Goal: Information Seeking & Learning: Check status

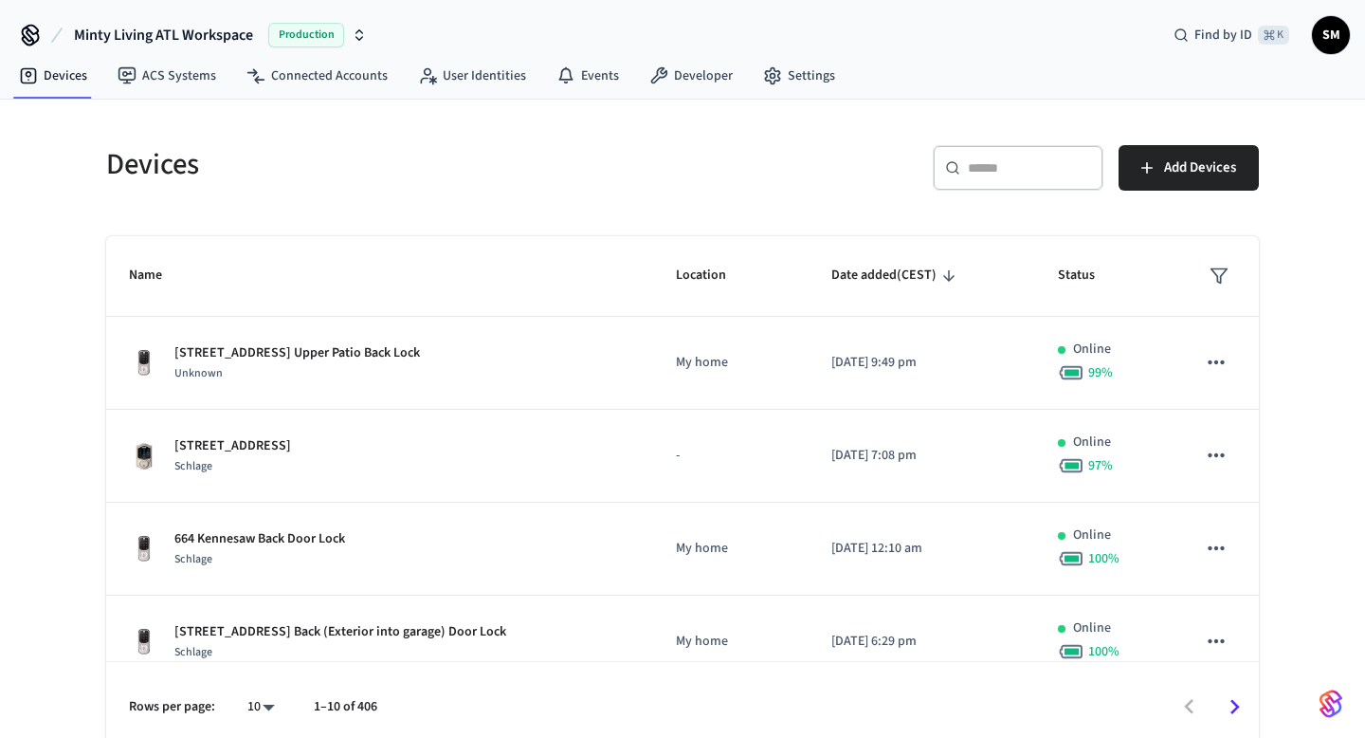
click at [998, 180] on div "​ ​" at bounding box center [1018, 168] width 171 height 46
click at [999, 163] on input "text" at bounding box center [1029, 167] width 123 height 19
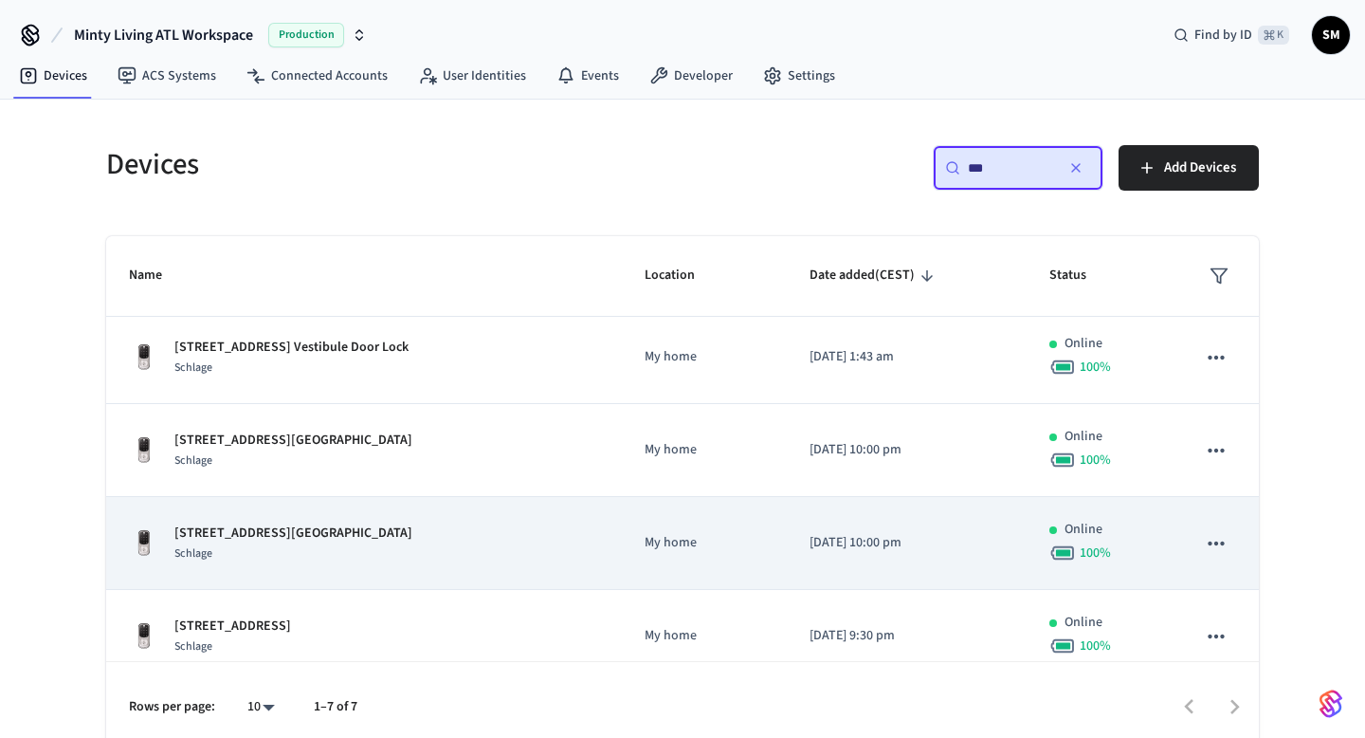
scroll to position [107, 0]
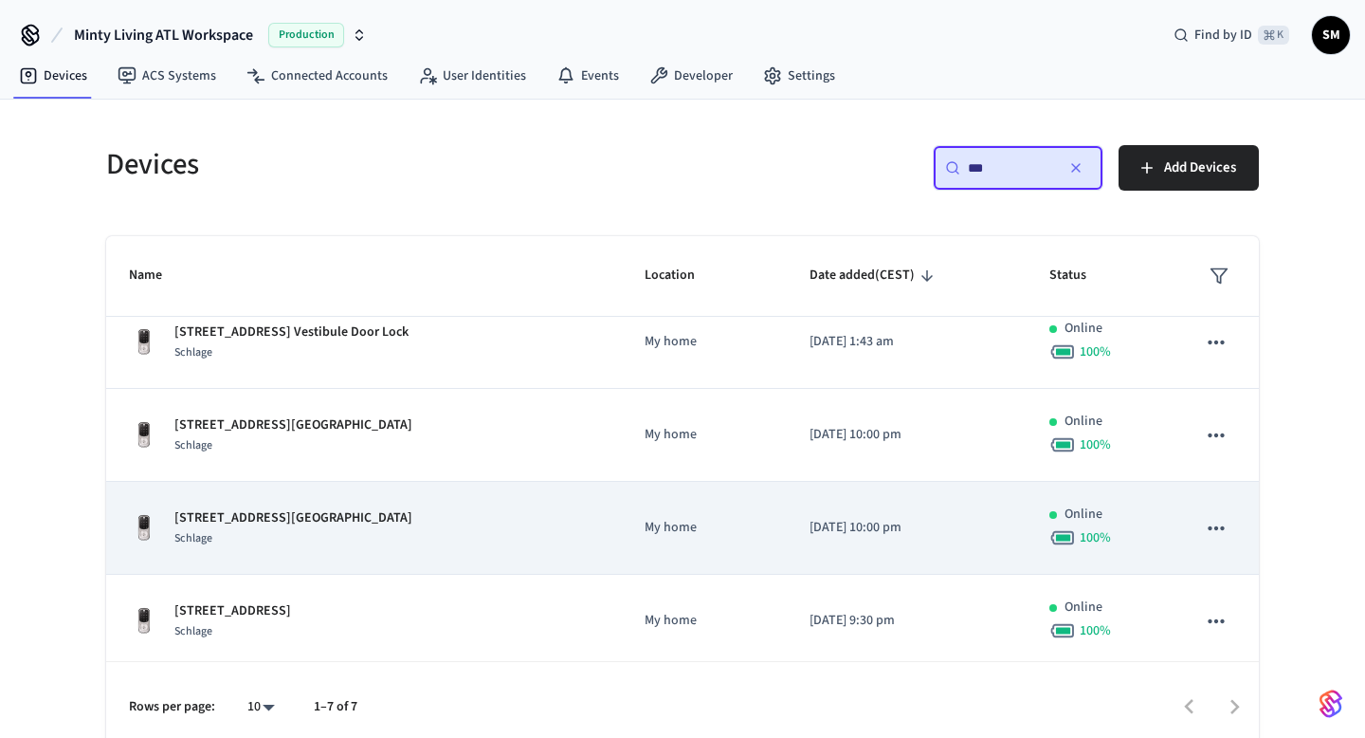
type input "***"
click at [223, 522] on p "[STREET_ADDRESS][GEOGRAPHIC_DATA]" at bounding box center [293, 518] width 238 height 20
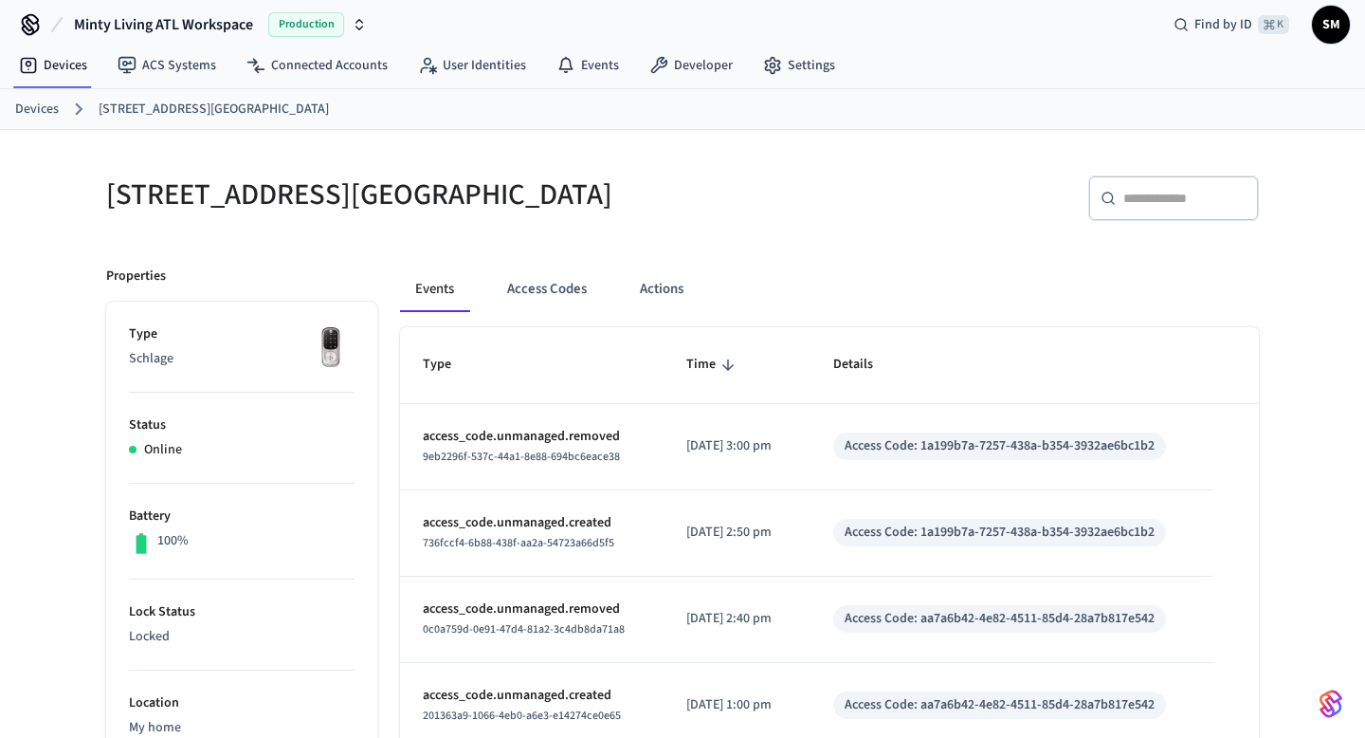
scroll to position [8, 0]
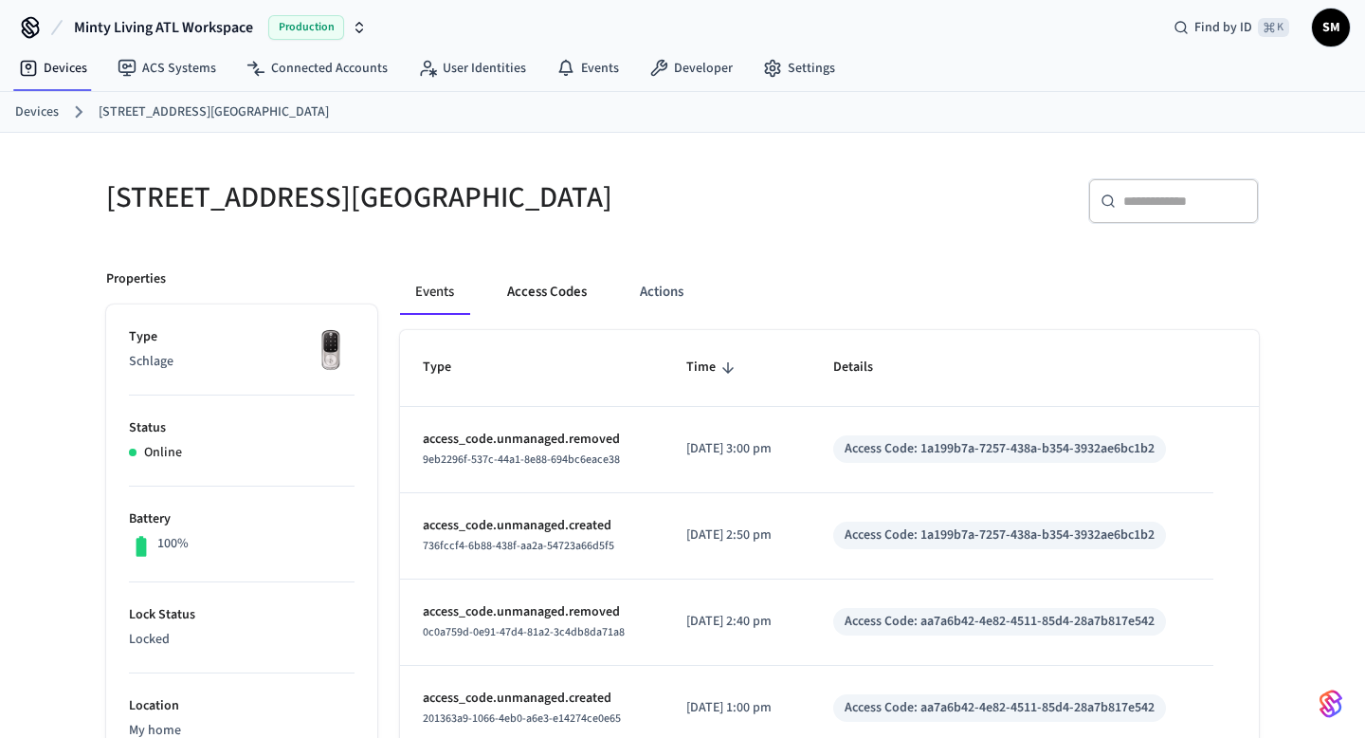
click at [546, 298] on button "Access Codes" at bounding box center [547, 292] width 110 height 46
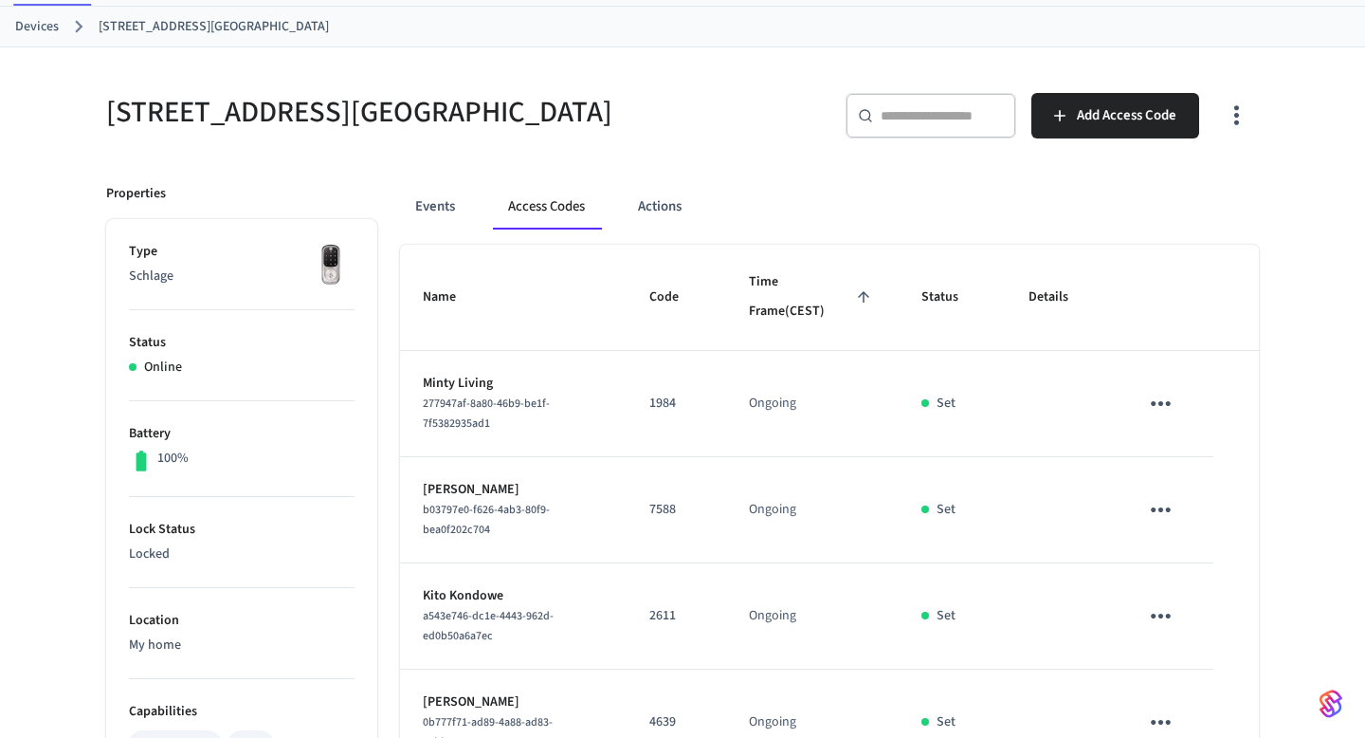
scroll to position [109, 0]
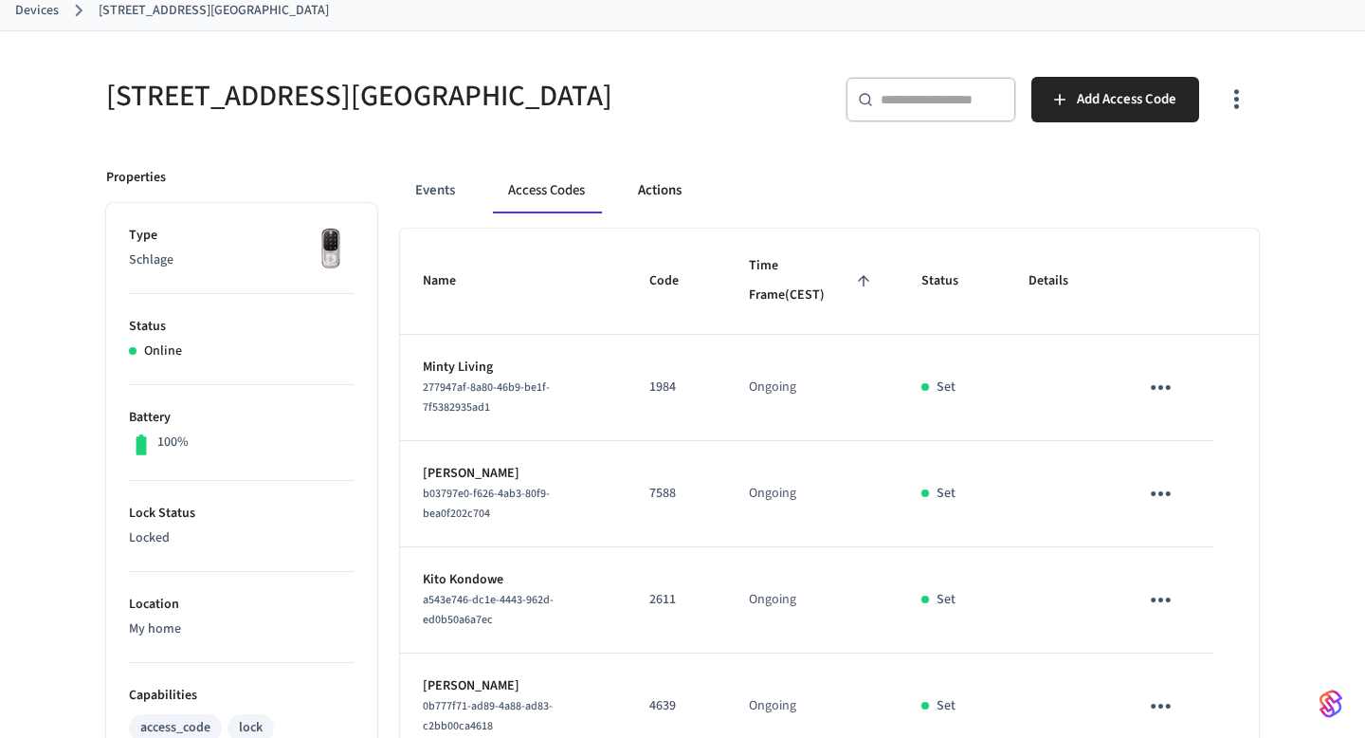
click at [671, 187] on button "Actions" at bounding box center [660, 191] width 74 height 46
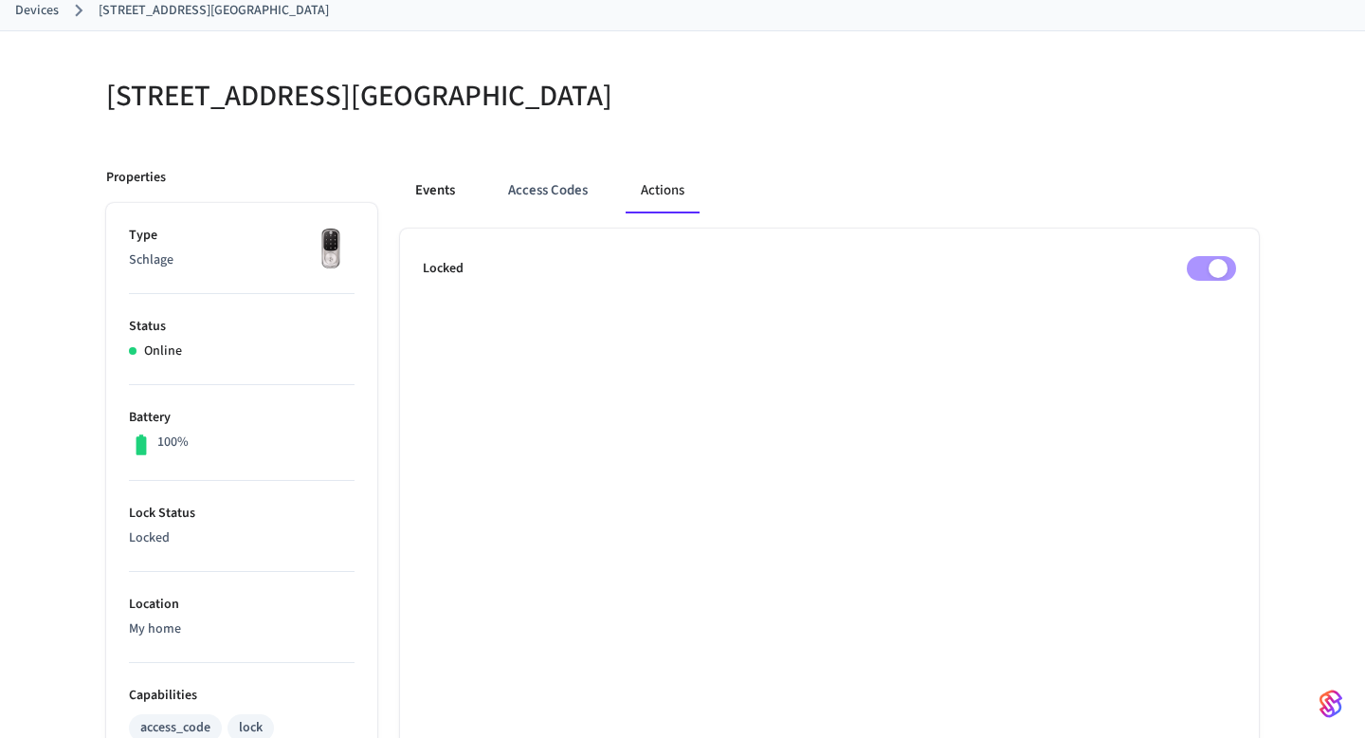
click at [442, 186] on button "Events" at bounding box center [435, 191] width 70 height 46
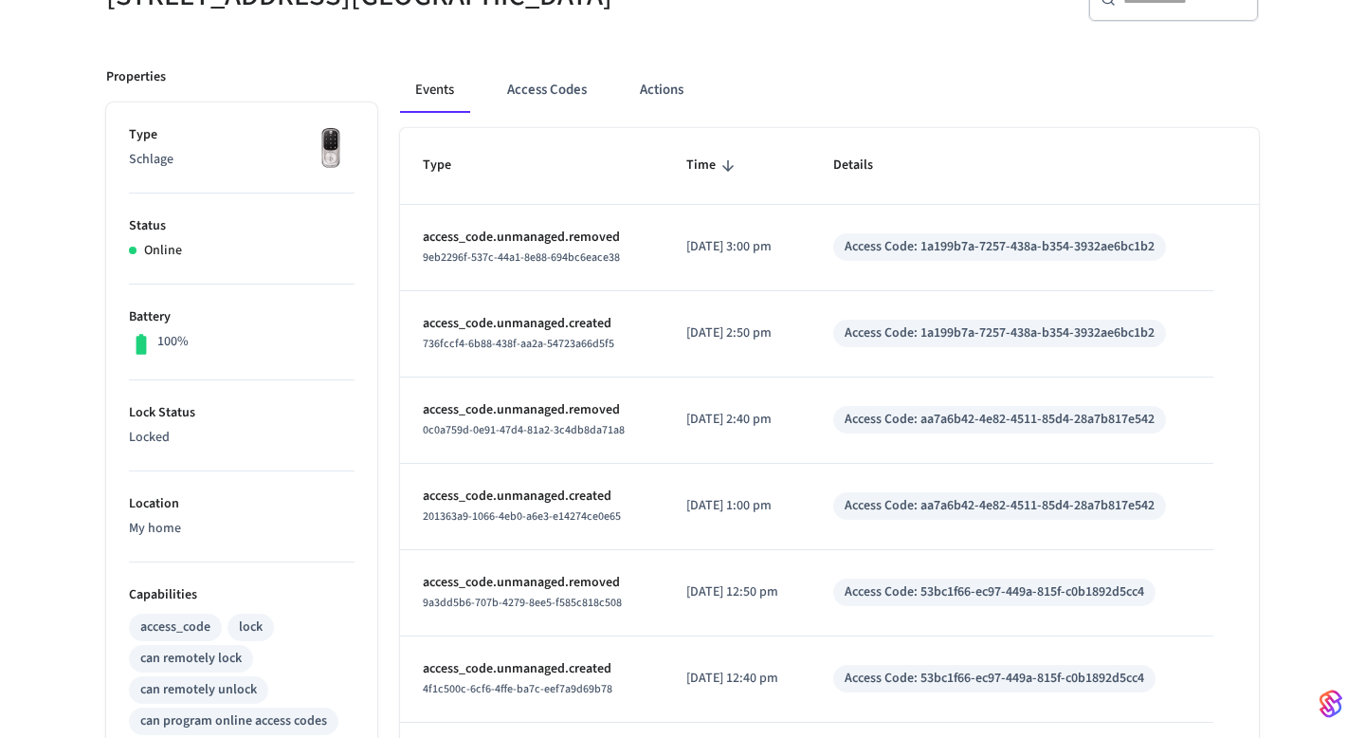
scroll to position [212, 0]
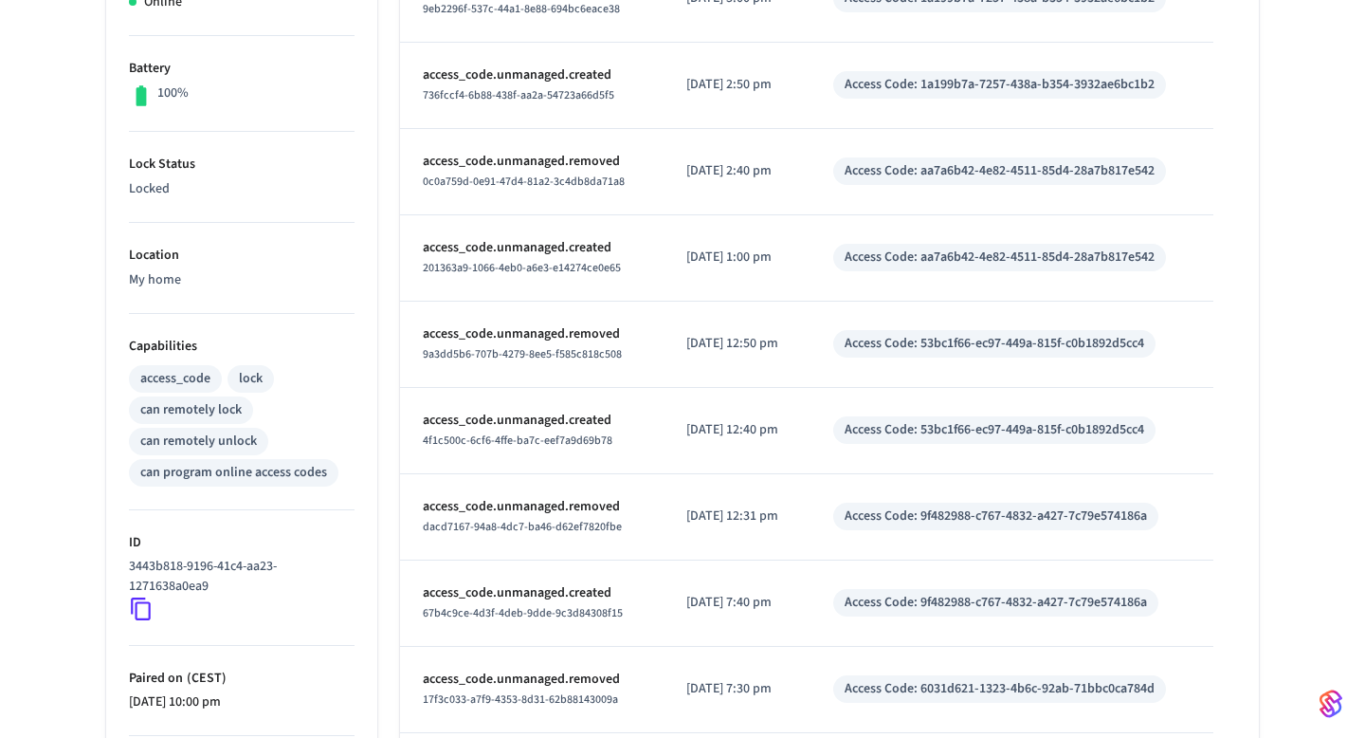
click at [149, 266] on li "Location My home" at bounding box center [242, 268] width 226 height 91
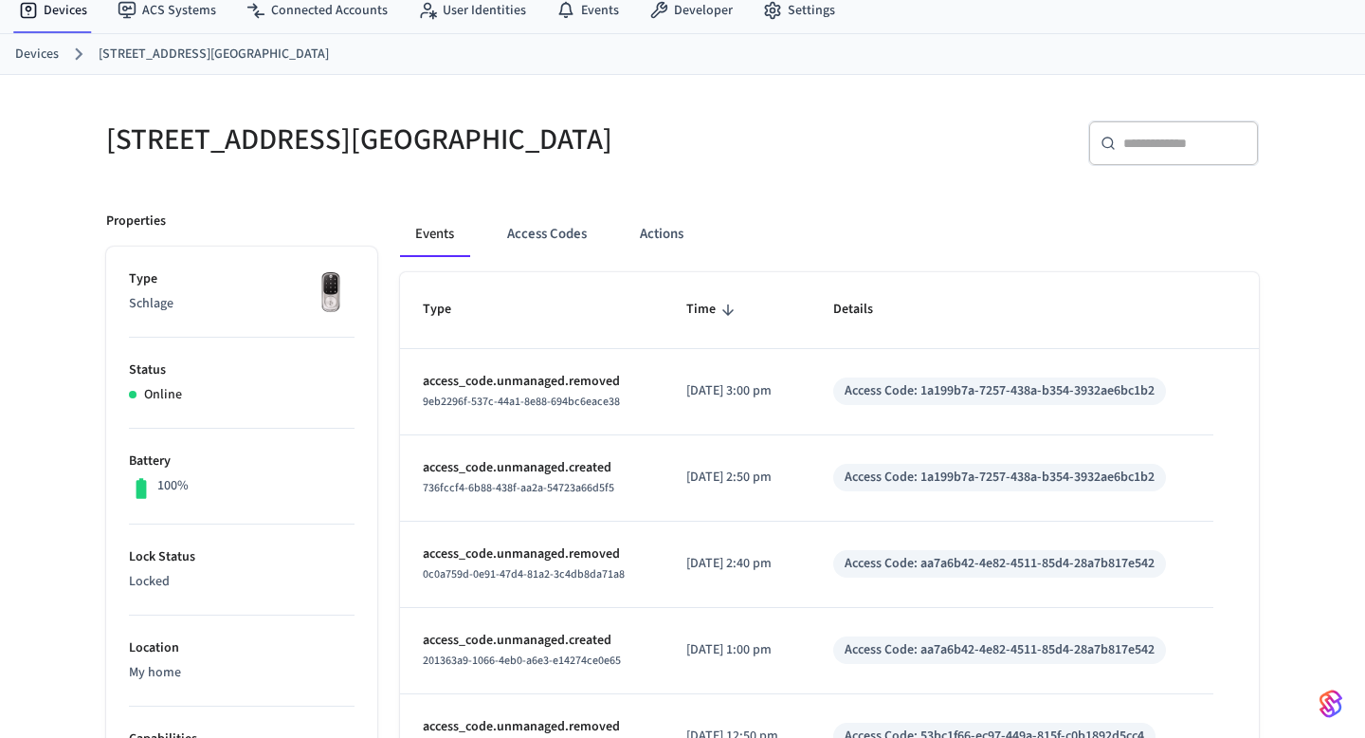
scroll to position [0, 0]
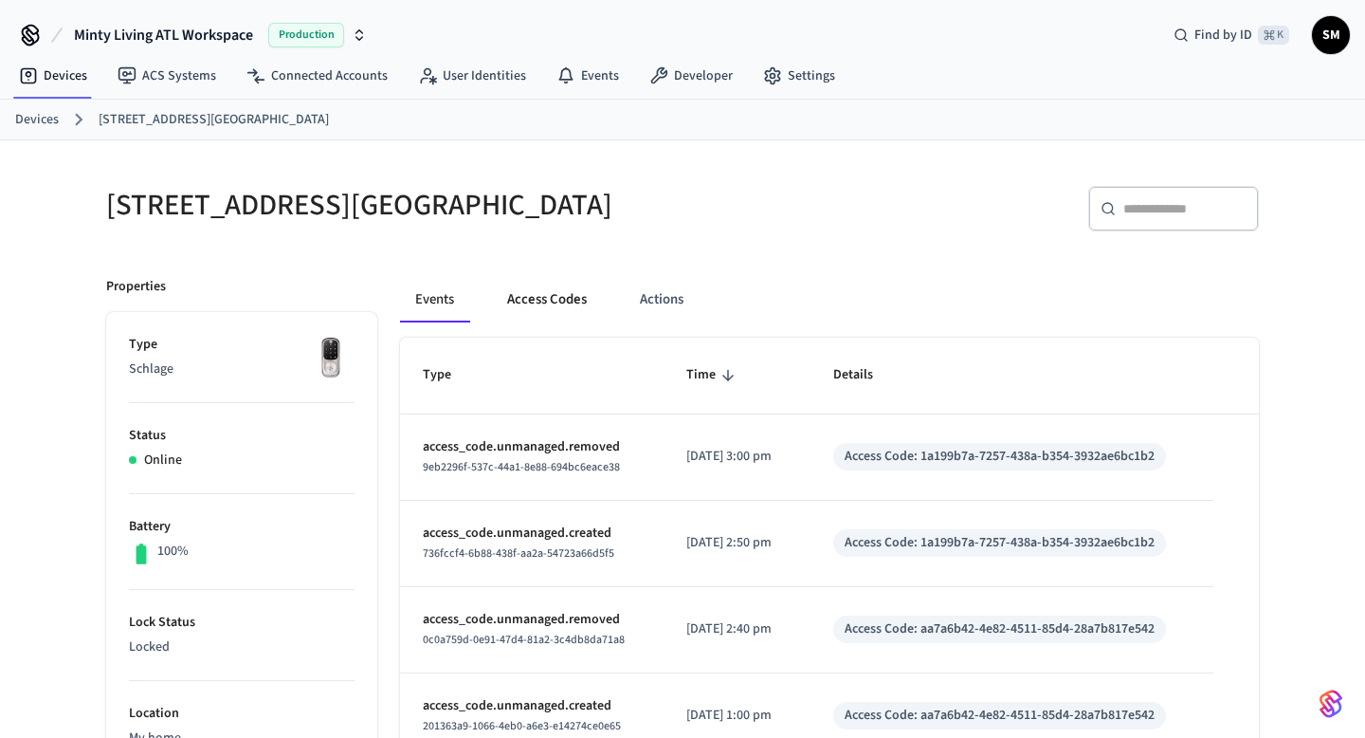
click at [559, 307] on button "Access Codes" at bounding box center [547, 300] width 110 height 46
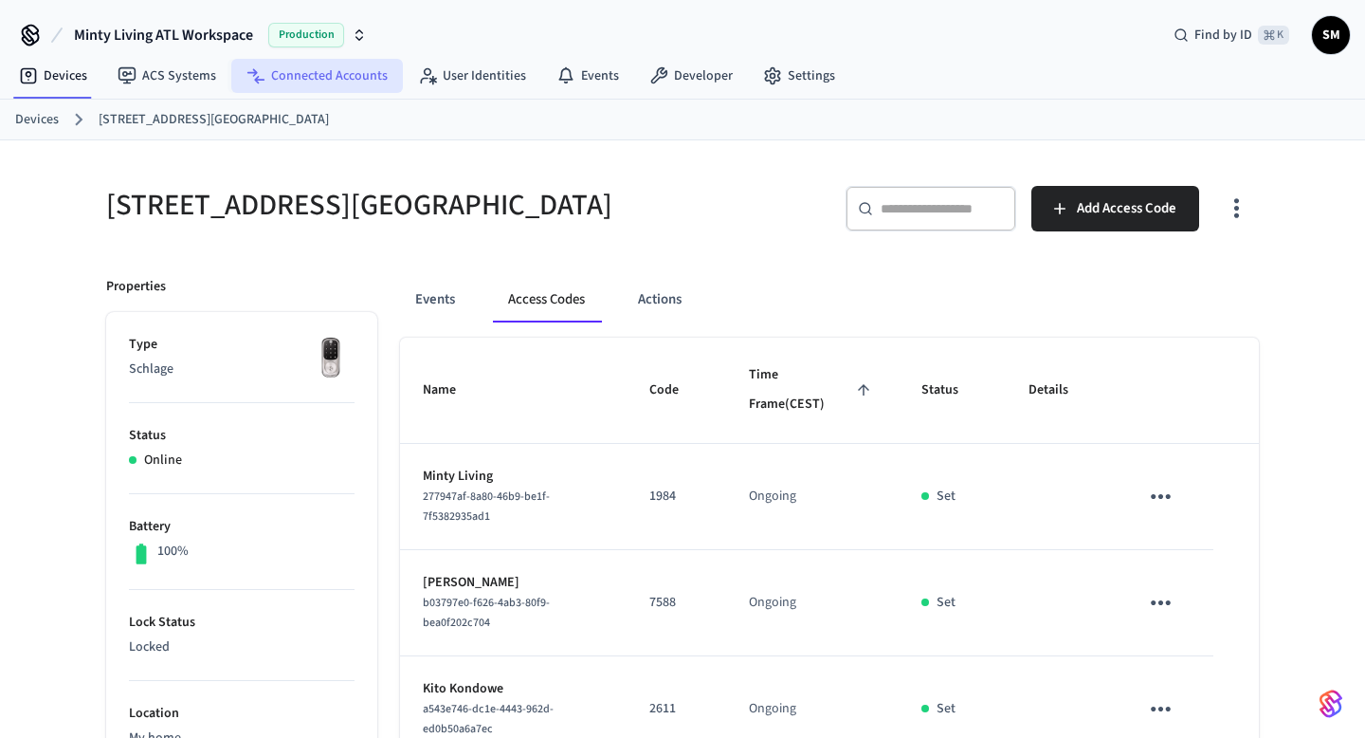
click at [343, 79] on link "Connected Accounts" at bounding box center [317, 76] width 172 height 34
click at [183, 82] on link "ACS Systems" at bounding box center [166, 76] width 129 height 34
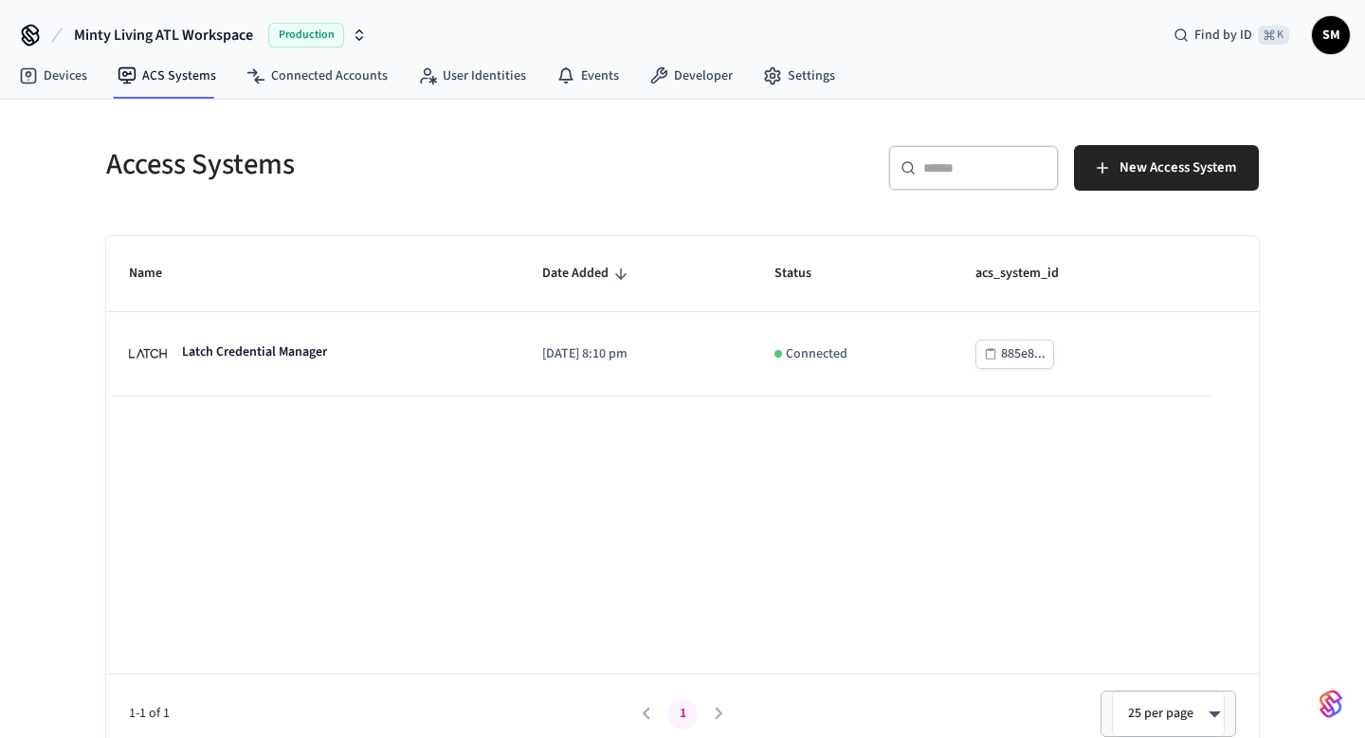
click at [977, 175] on input "text" at bounding box center [984, 167] width 123 height 19
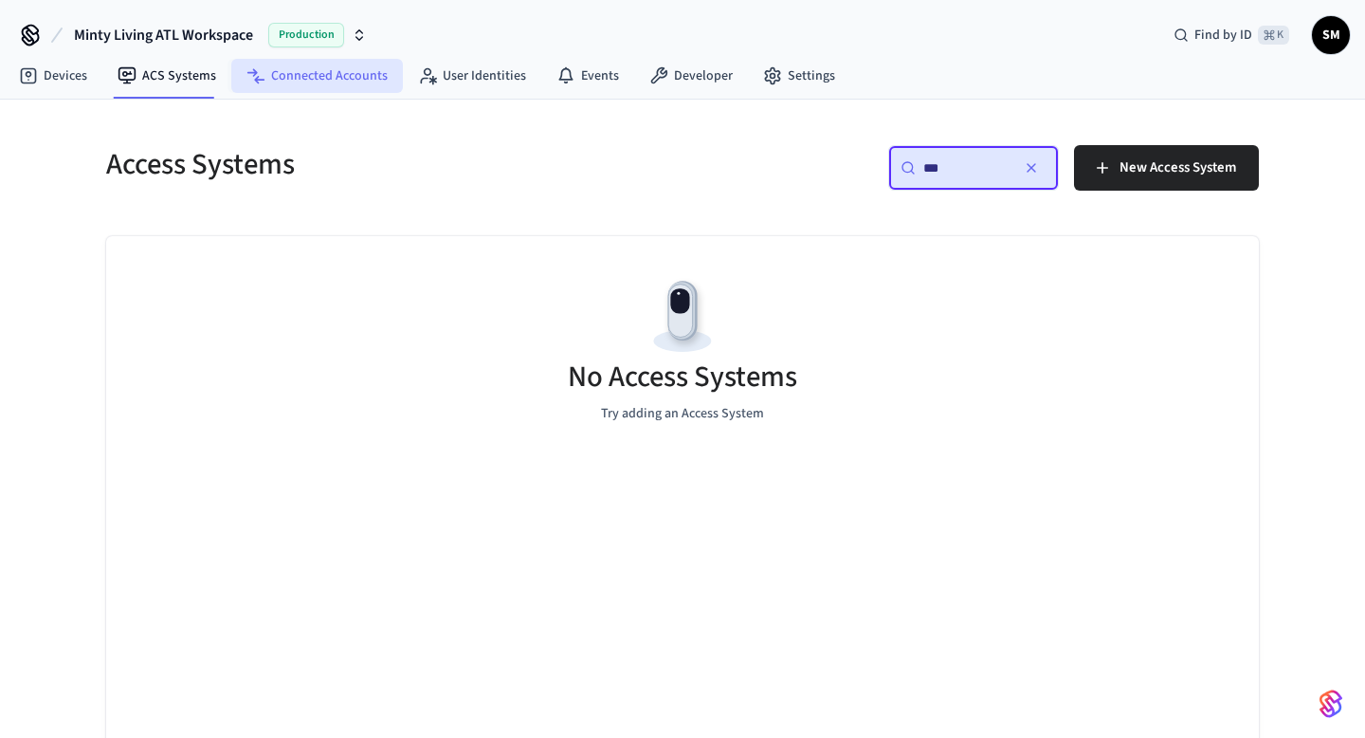
type input "***"
click at [333, 81] on link "Connected Accounts" at bounding box center [317, 76] width 172 height 34
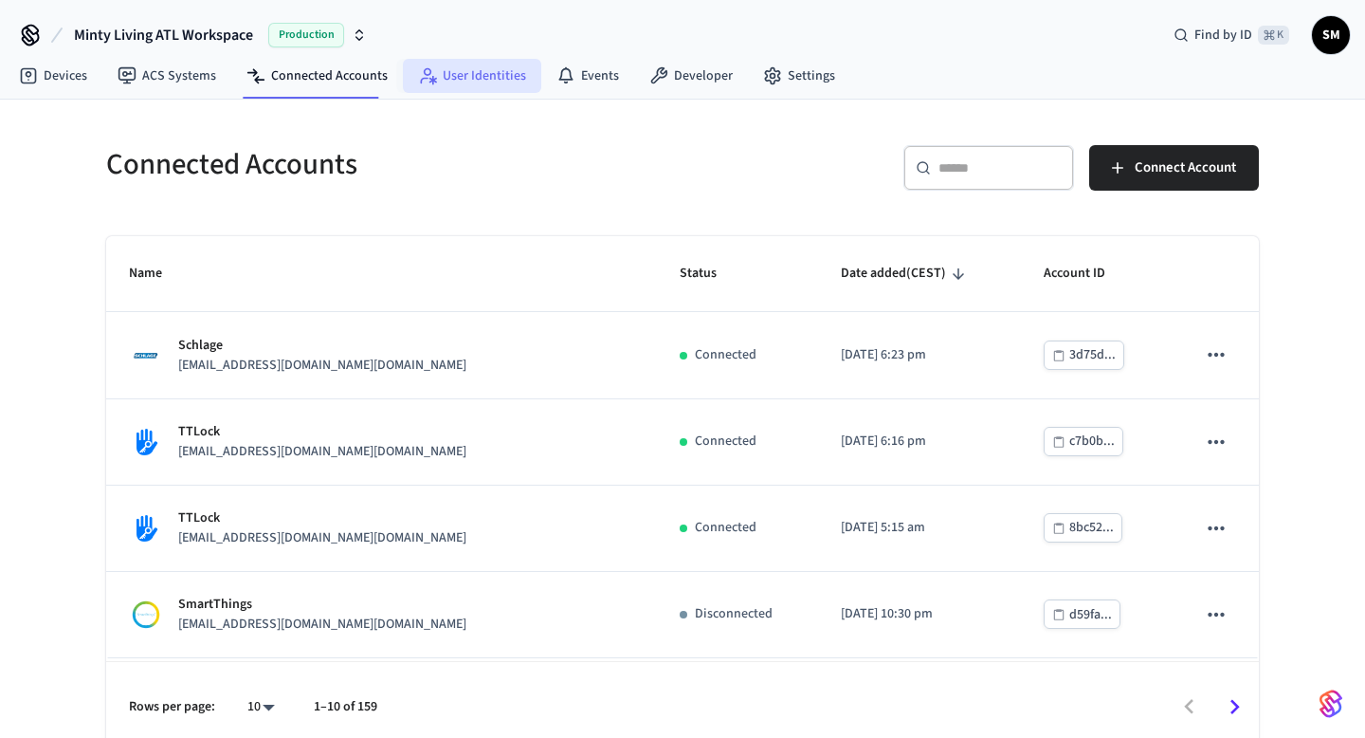
click at [484, 74] on link "User Identities" at bounding box center [472, 76] width 138 height 34
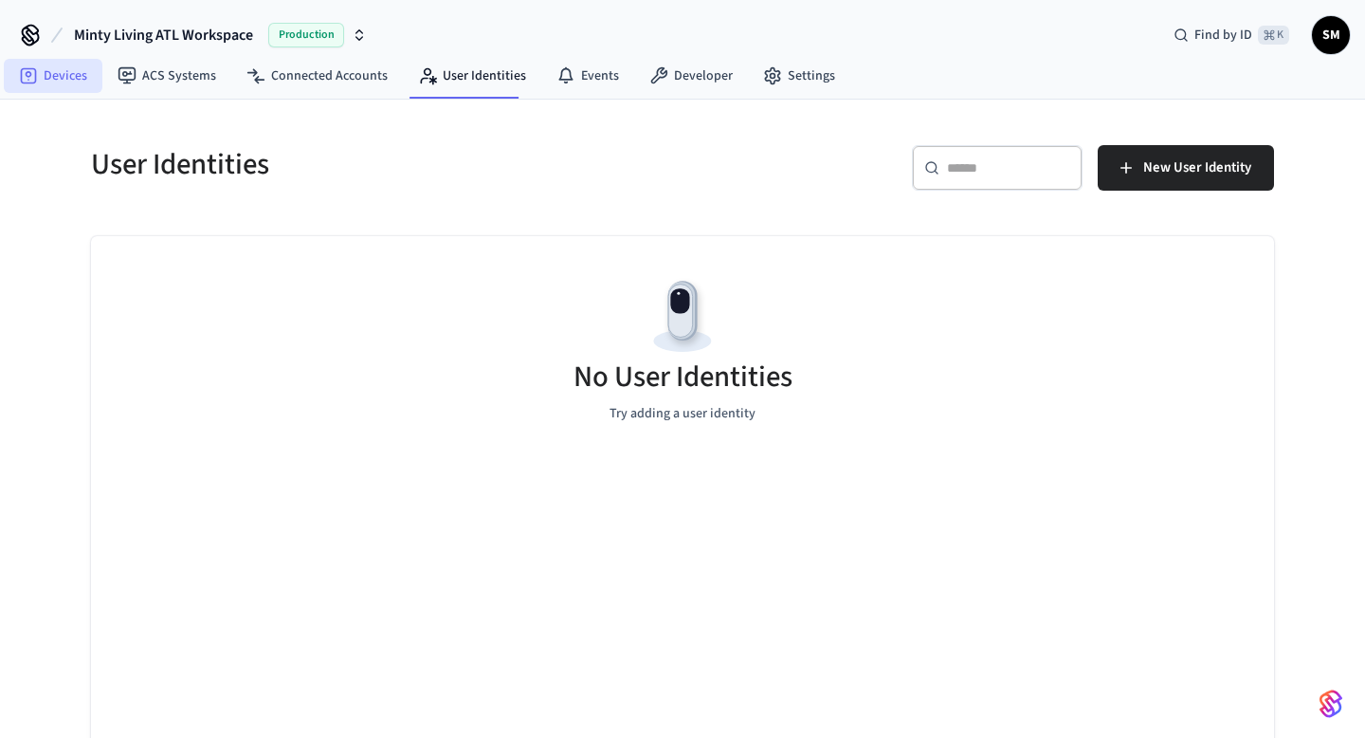
click at [56, 78] on link "Devices" at bounding box center [53, 76] width 99 height 34
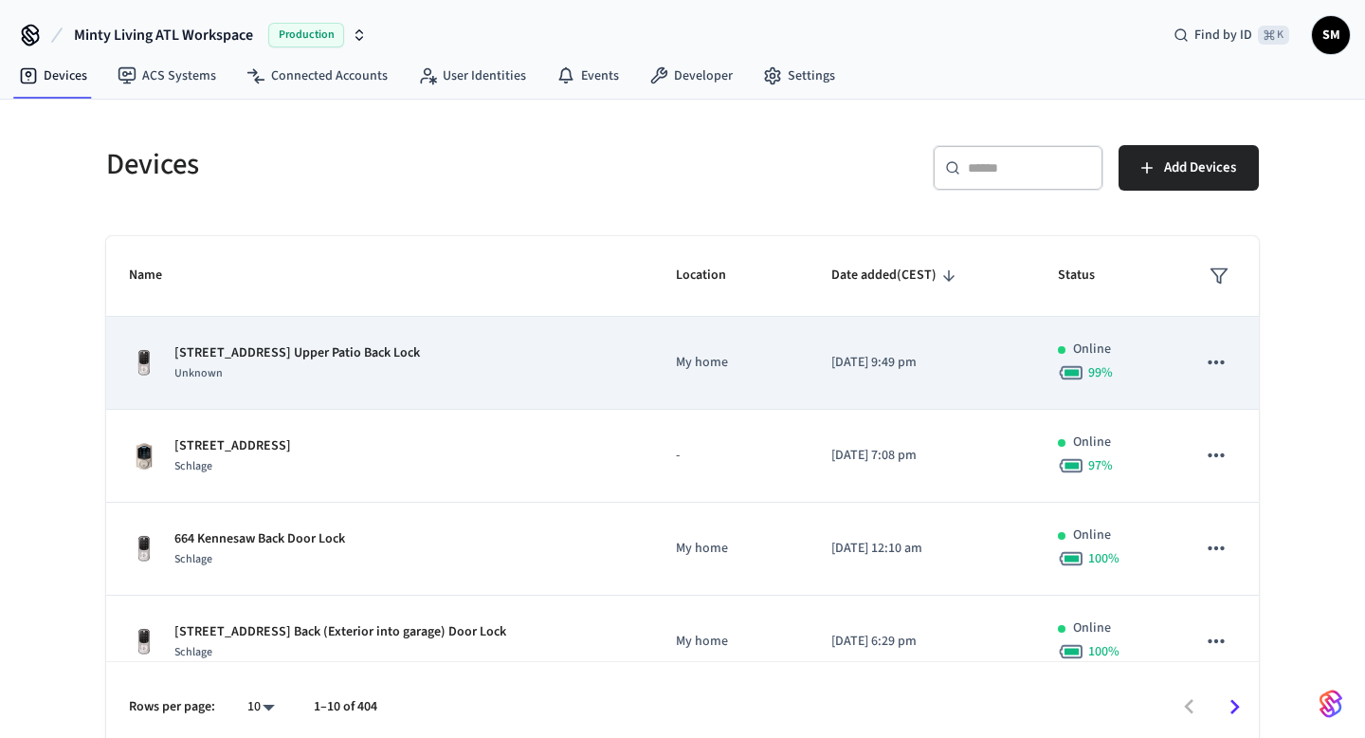
click at [694, 363] on p "My home" at bounding box center [731, 363] width 110 height 20
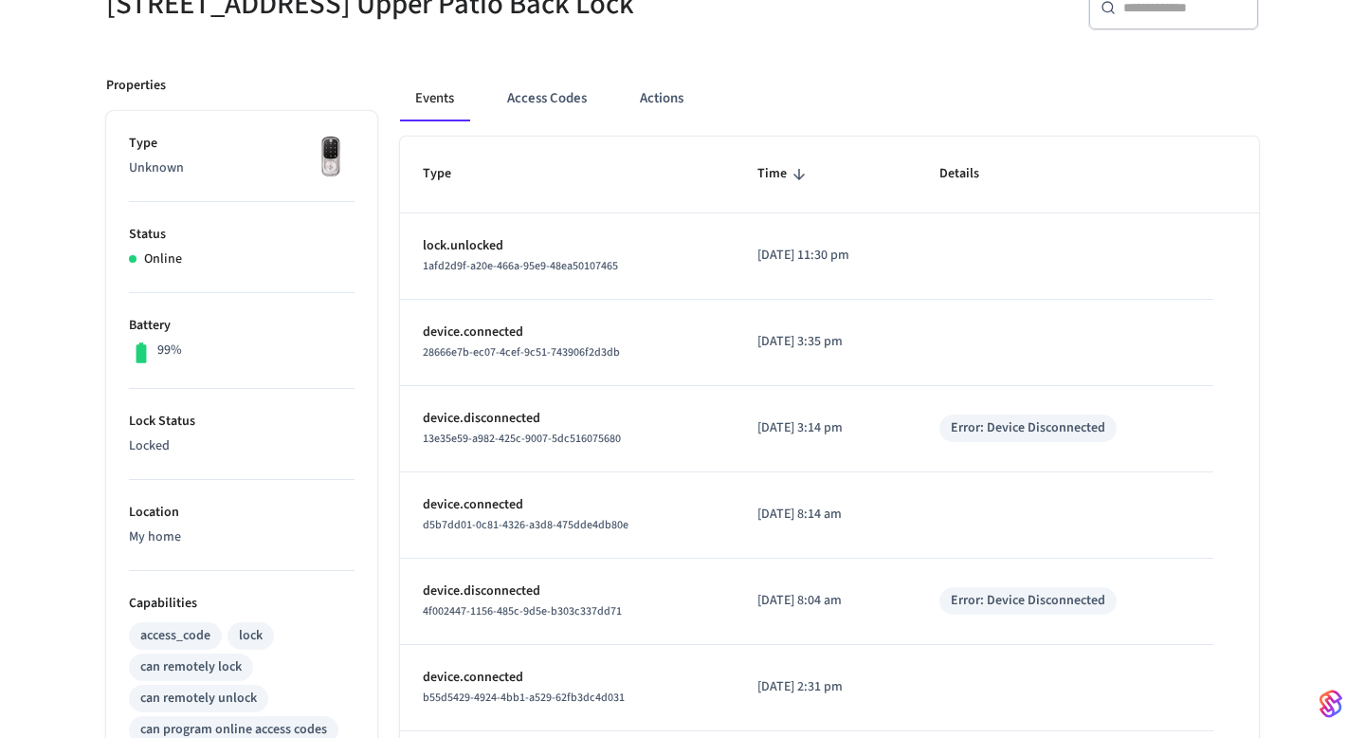
scroll to position [165, 0]
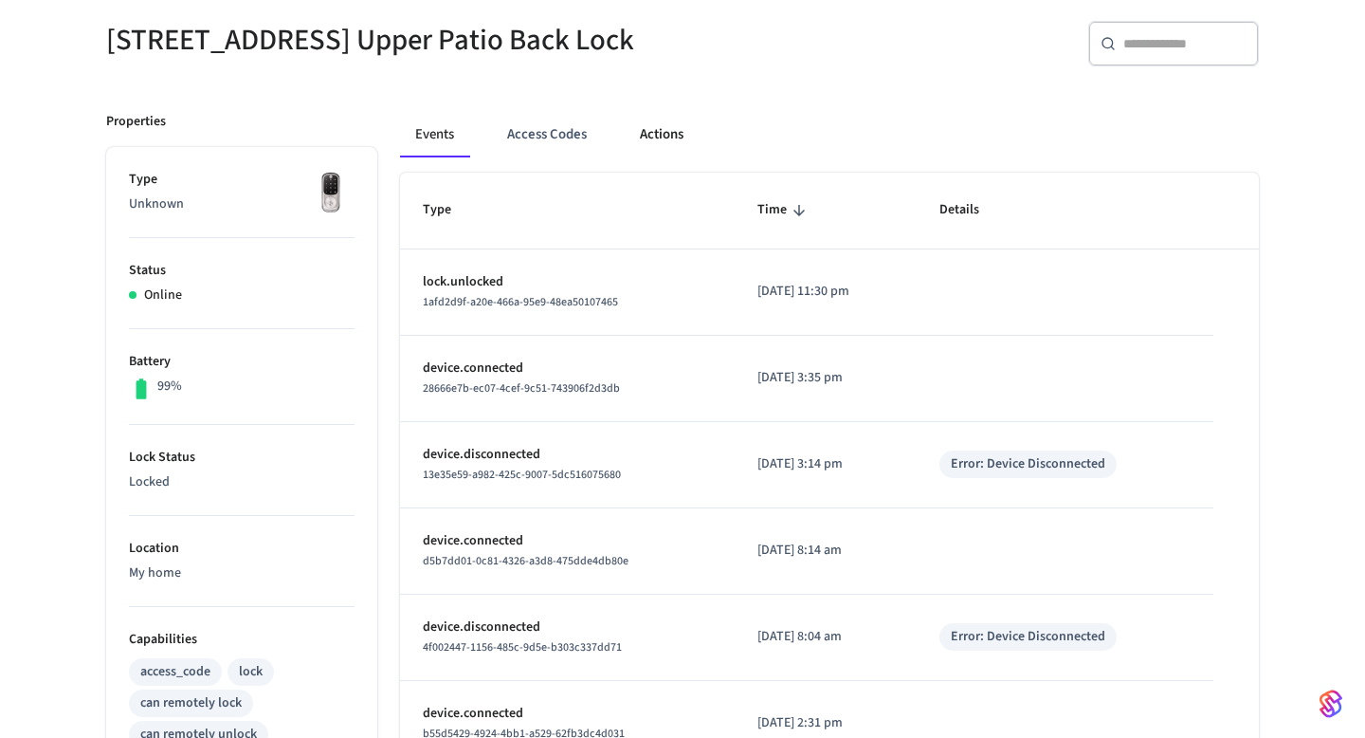
click at [657, 139] on button "Actions" at bounding box center [662, 135] width 74 height 46
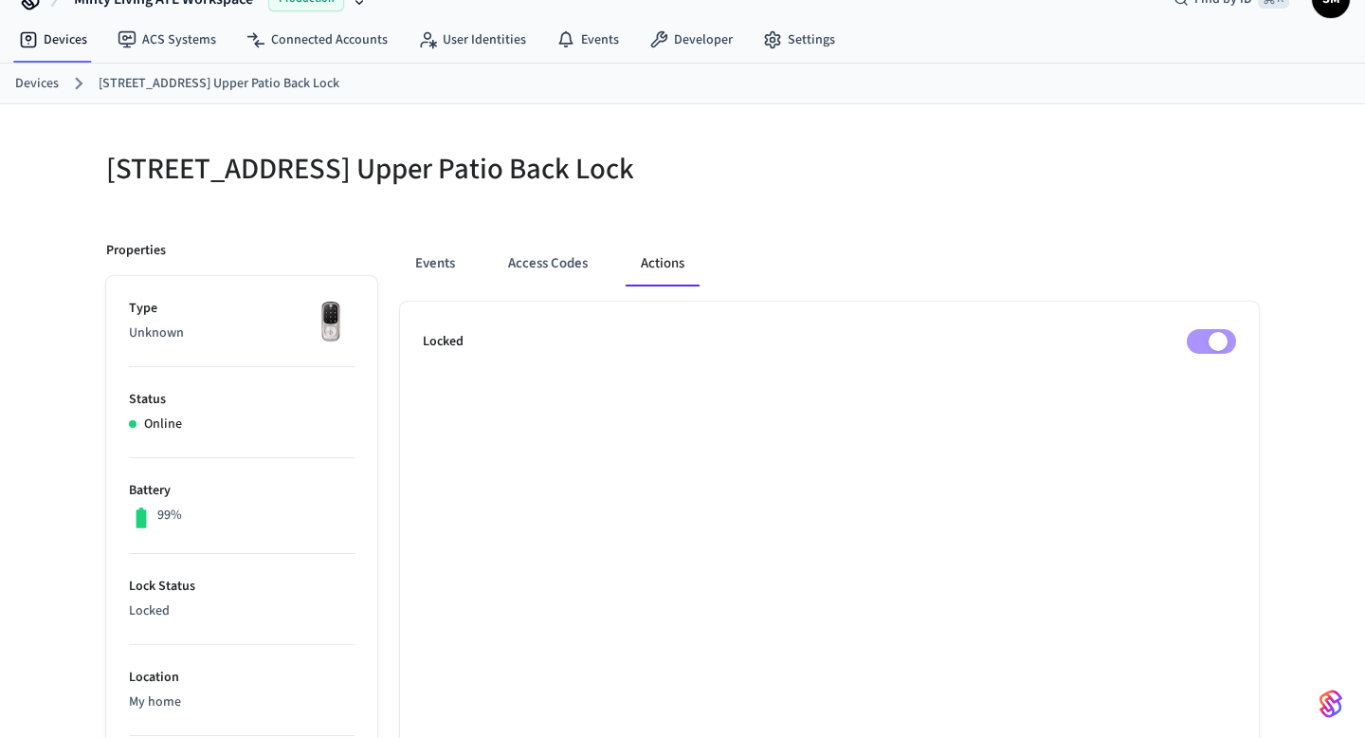
scroll to position [0, 0]
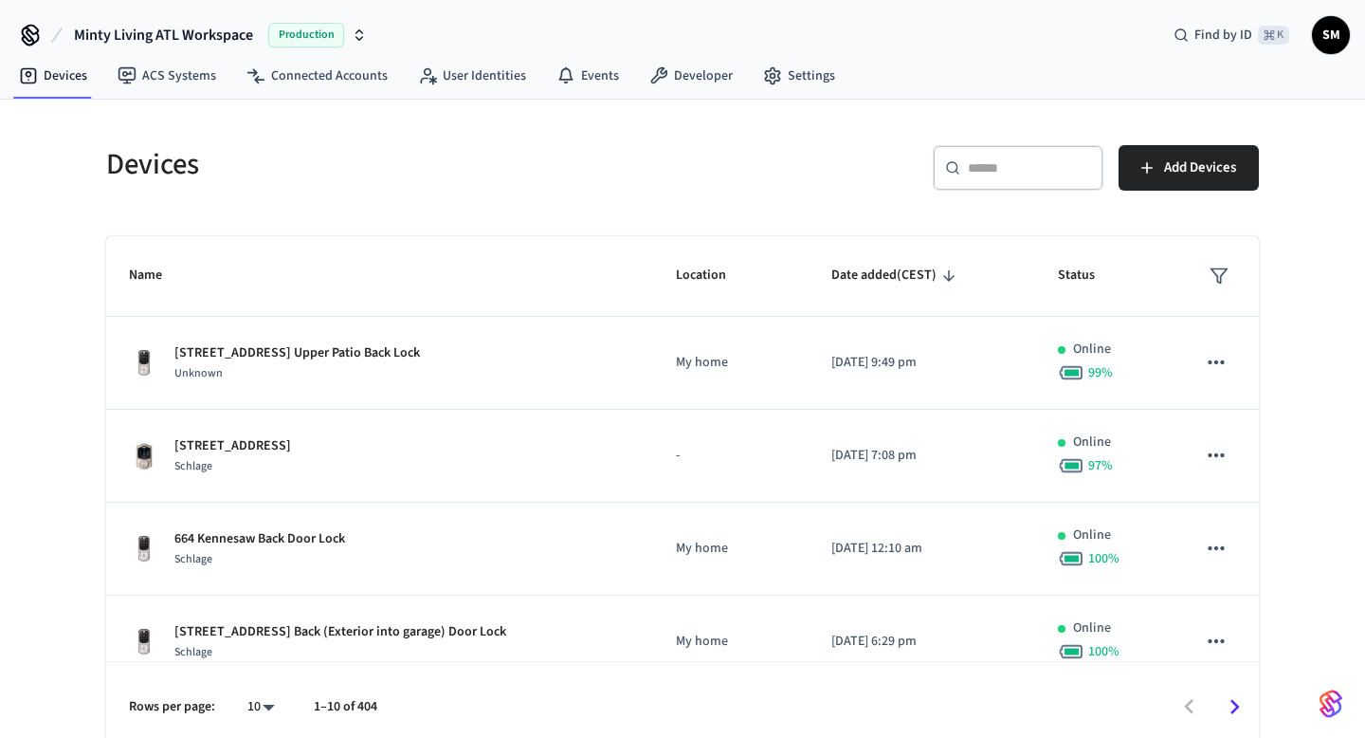
click at [987, 169] on input "text" at bounding box center [1029, 167] width 123 height 19
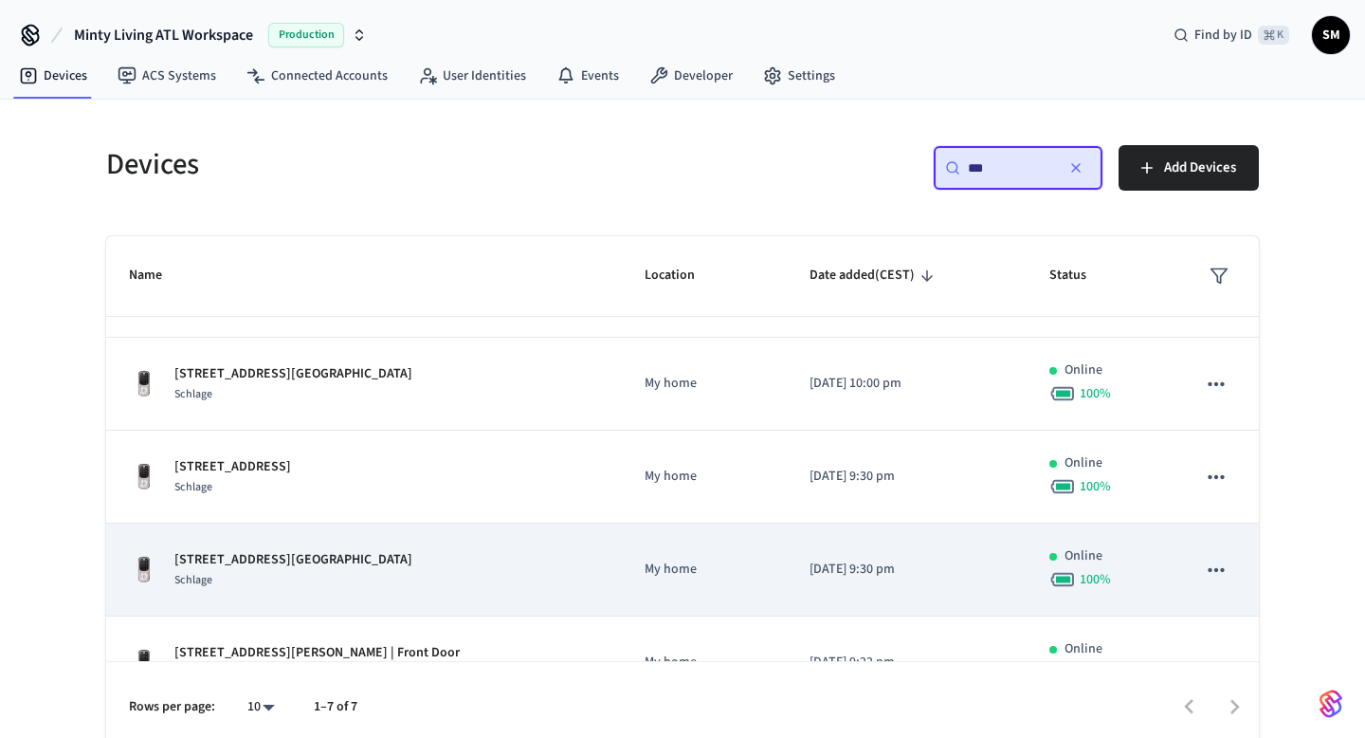
scroll to position [300, 0]
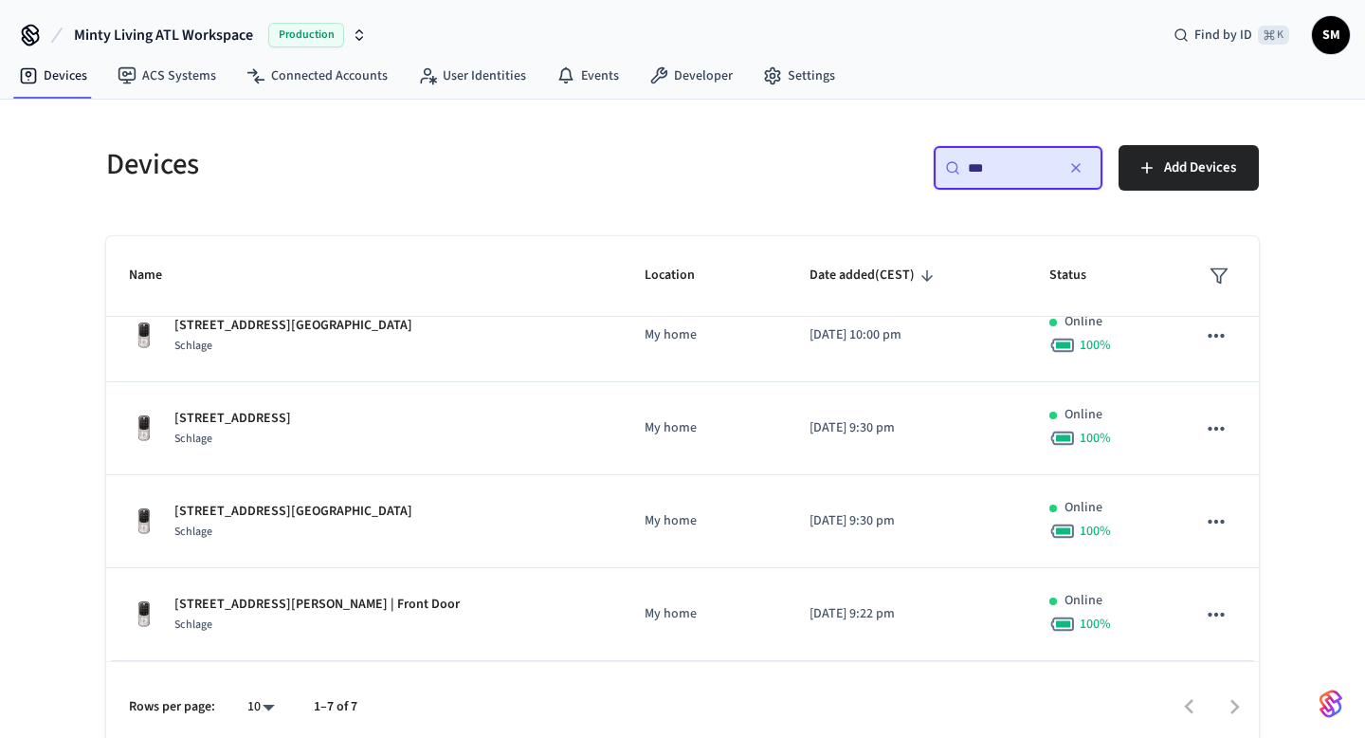
type input "***"
click at [1235, 703] on div at bounding box center [816, 707] width 881 height 45
click at [1186, 704] on div at bounding box center [816, 707] width 881 height 45
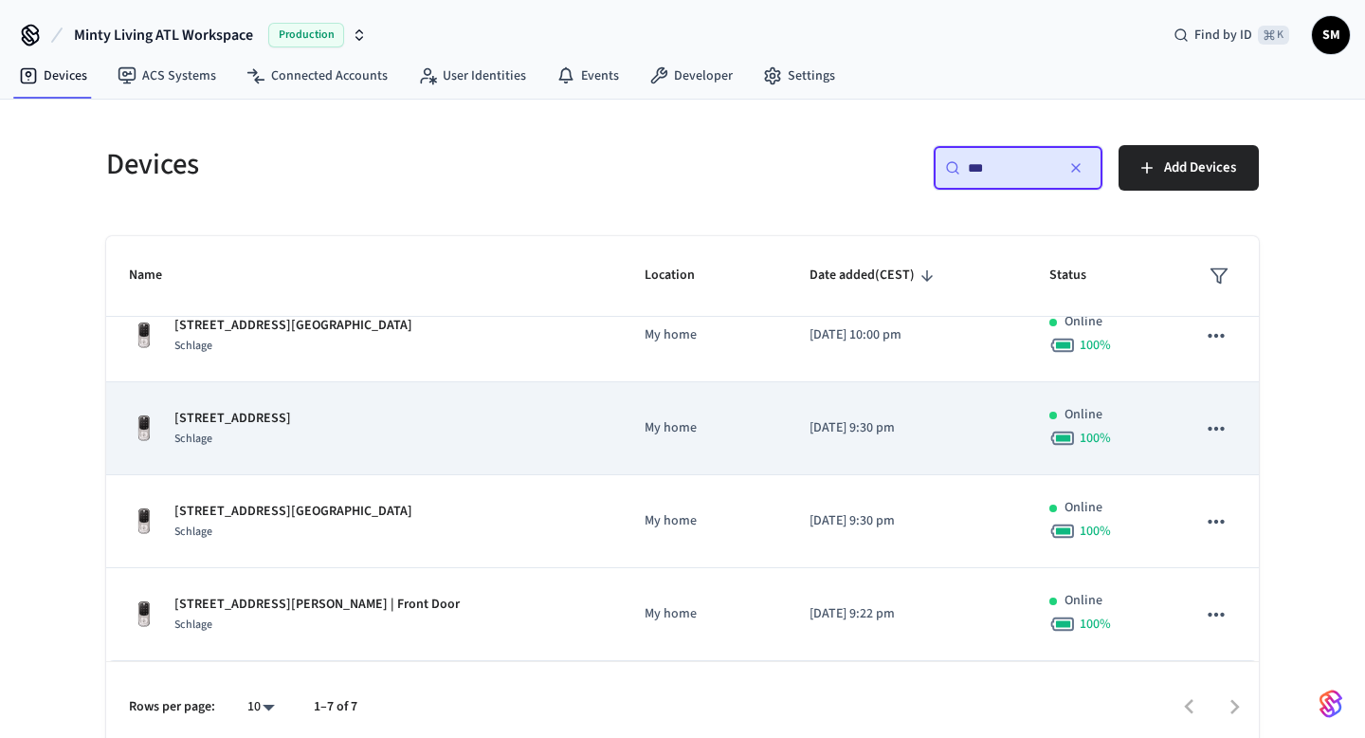
click at [291, 429] on div "Schlage" at bounding box center [232, 439] width 117 height 20
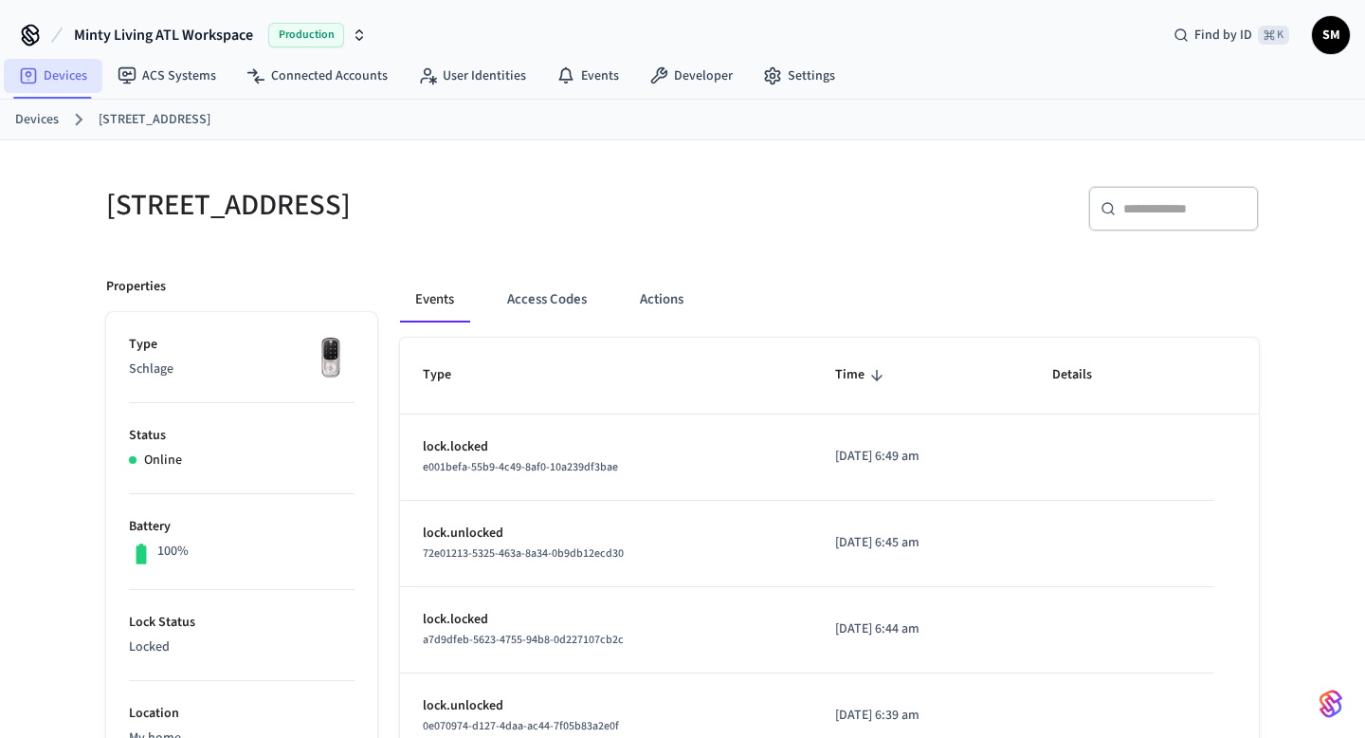
click at [51, 82] on link "Devices" at bounding box center [53, 76] width 99 height 34
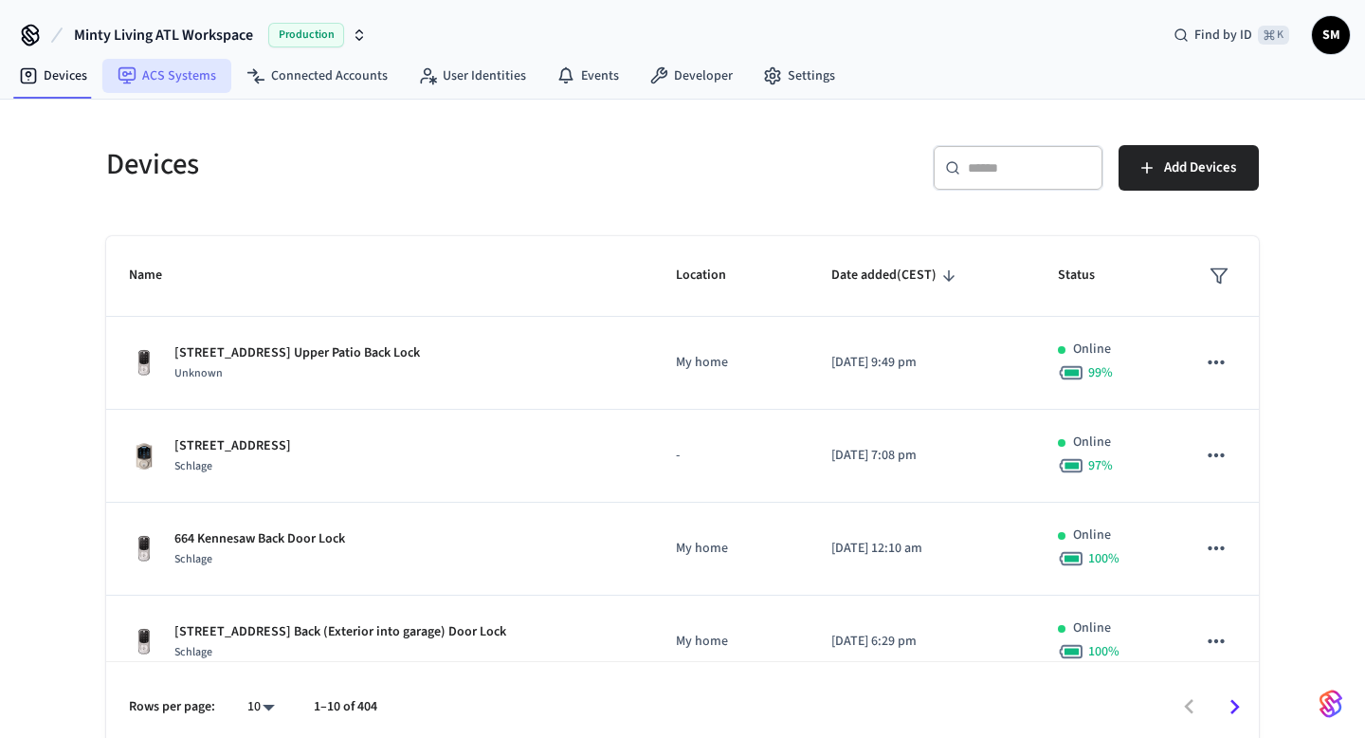
click at [153, 78] on link "ACS Systems" at bounding box center [166, 76] width 129 height 34
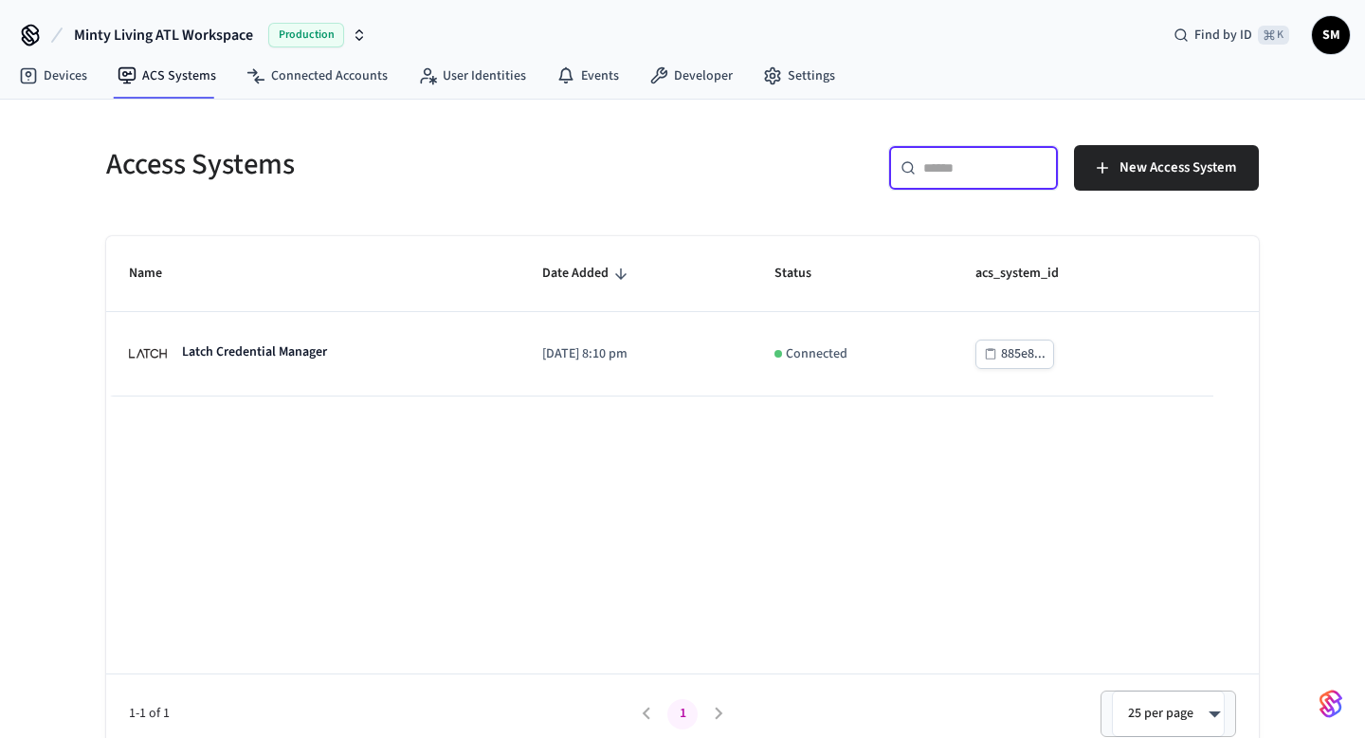
click at [969, 171] on input "text" at bounding box center [984, 167] width 123 height 19
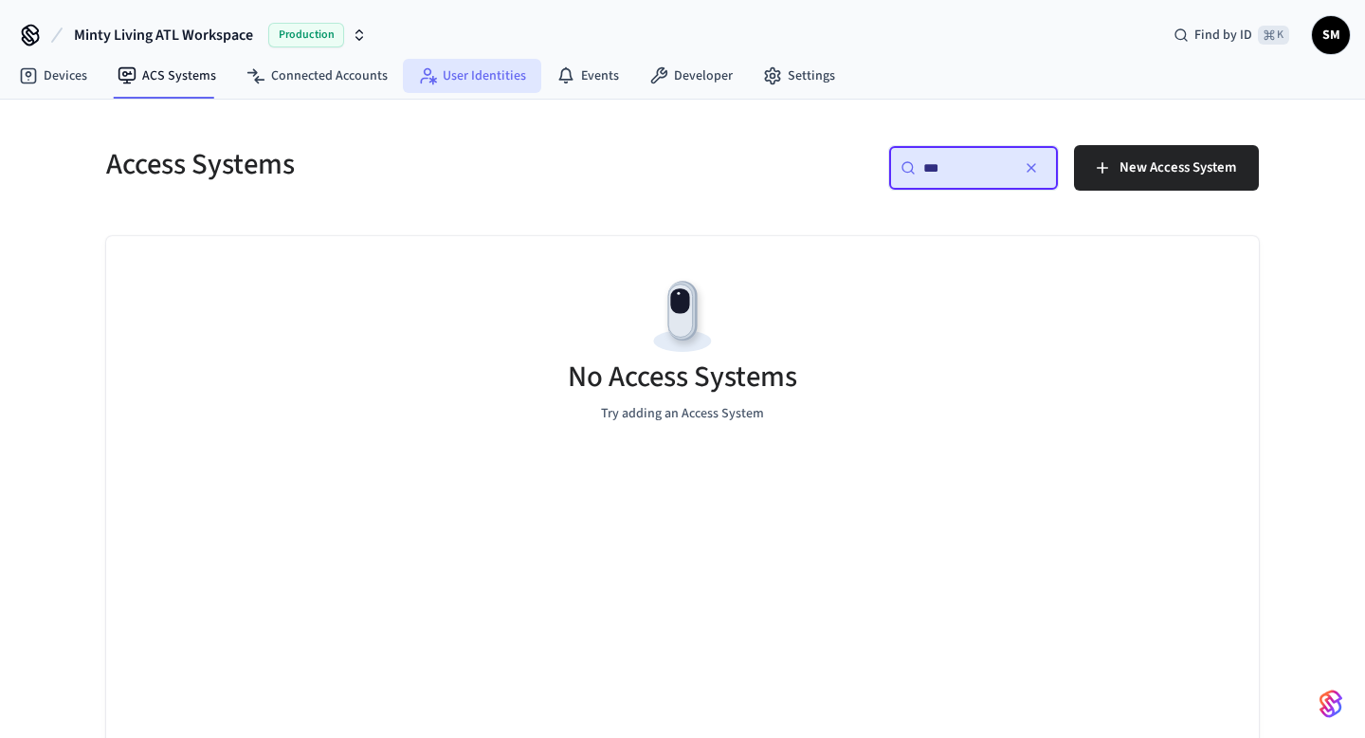
type input "***"
click at [461, 76] on link "User Identities" at bounding box center [472, 76] width 138 height 34
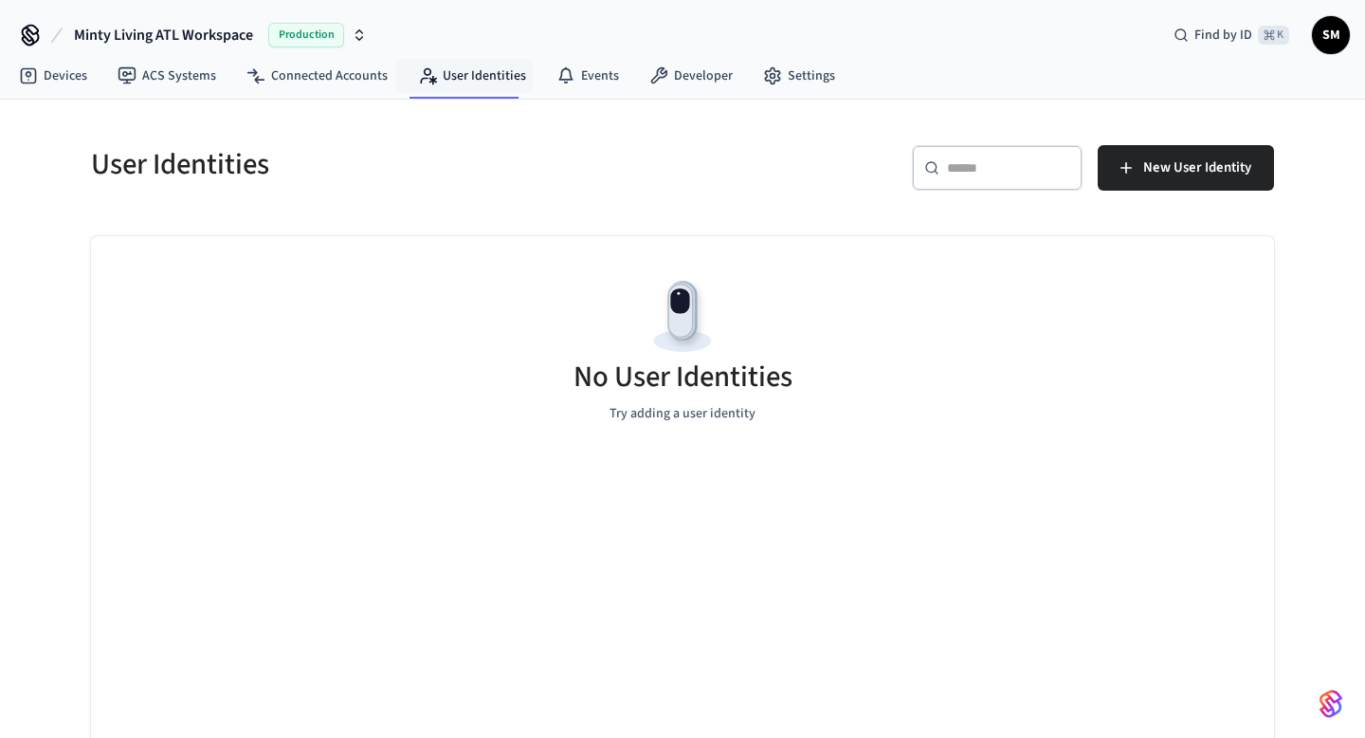
click at [1325, 39] on span "SM" at bounding box center [1331, 35] width 34 height 34
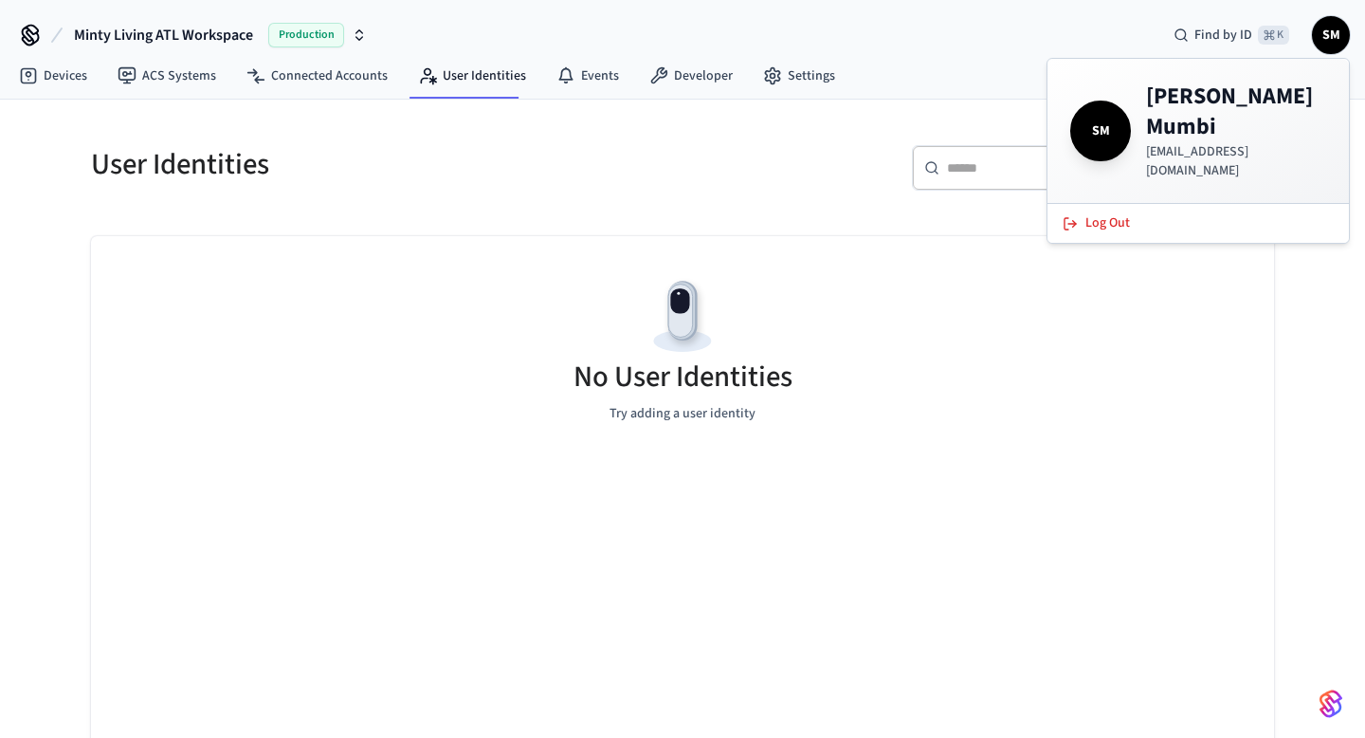
click at [574, 175] on h5 "User Identities" at bounding box center [381, 164] width 580 height 39
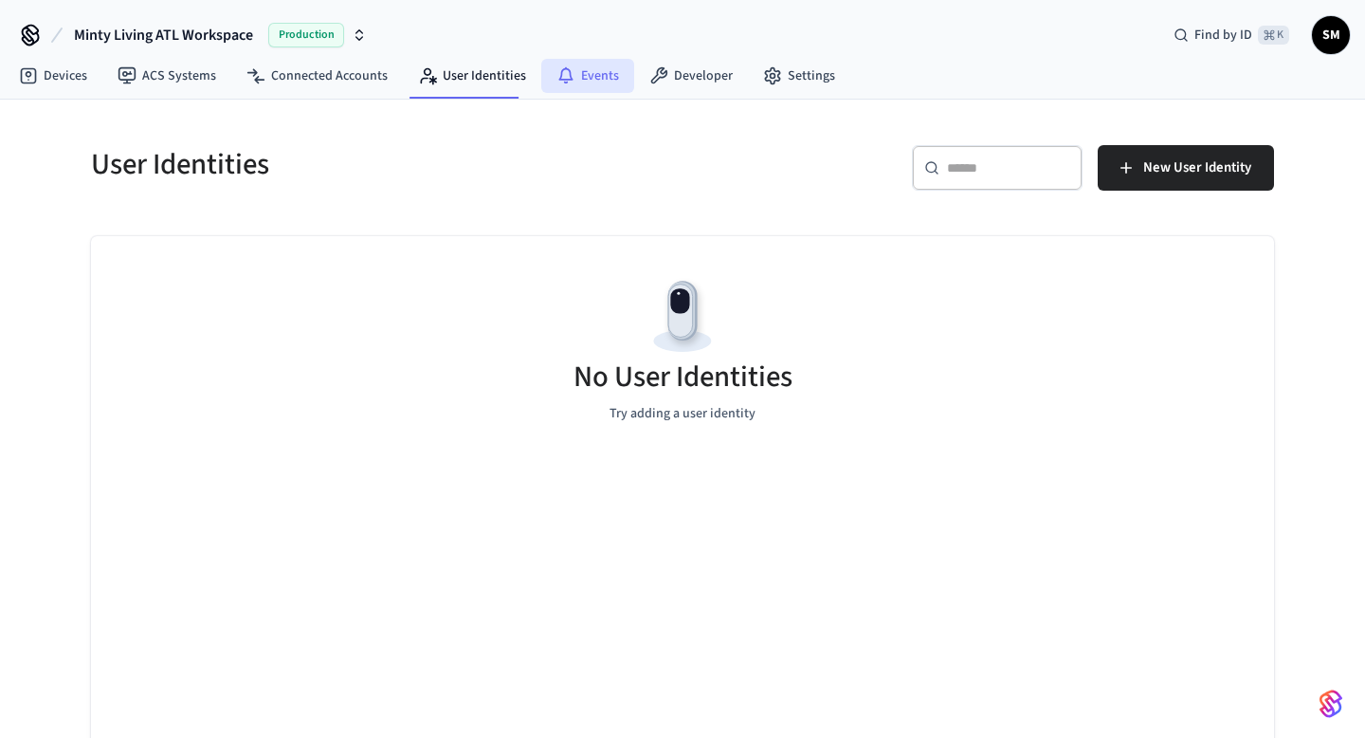
click at [580, 80] on link "Events" at bounding box center [587, 76] width 93 height 34
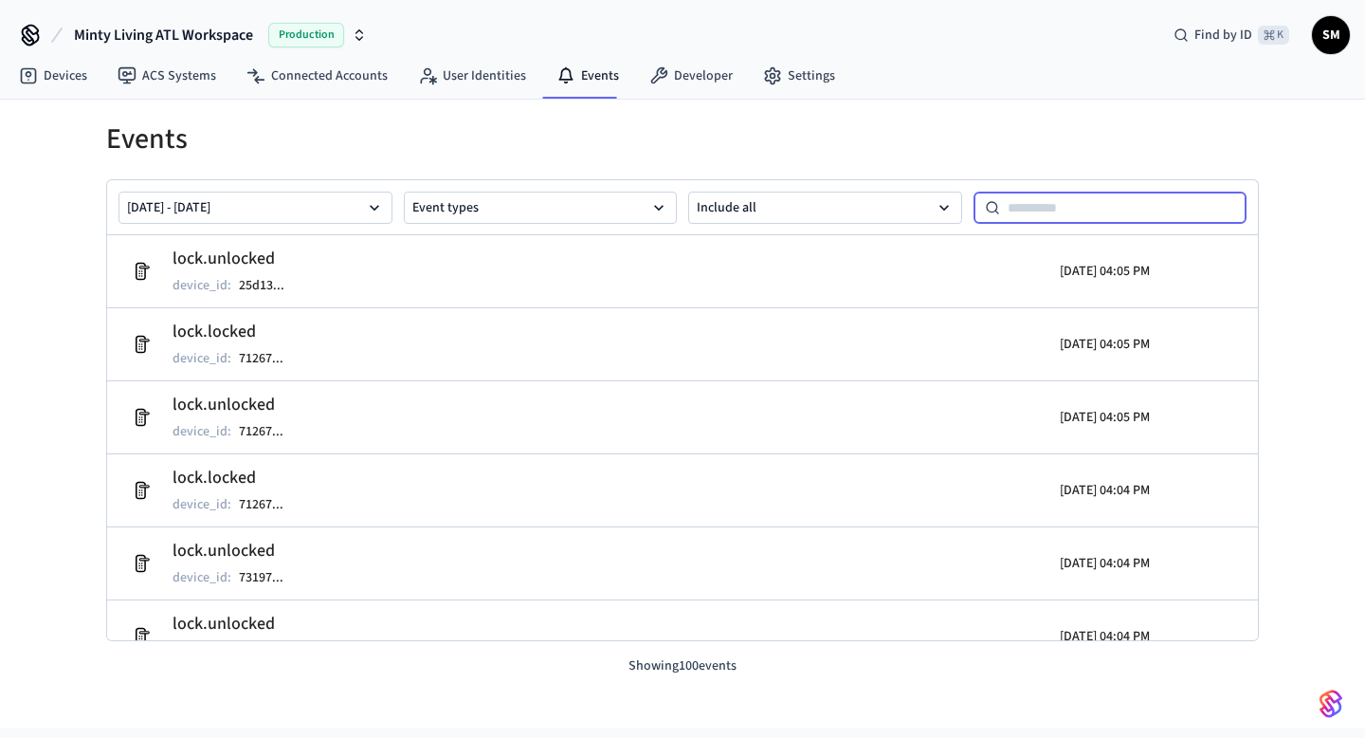
click at [1027, 212] on input at bounding box center [1123, 207] width 247 height 23
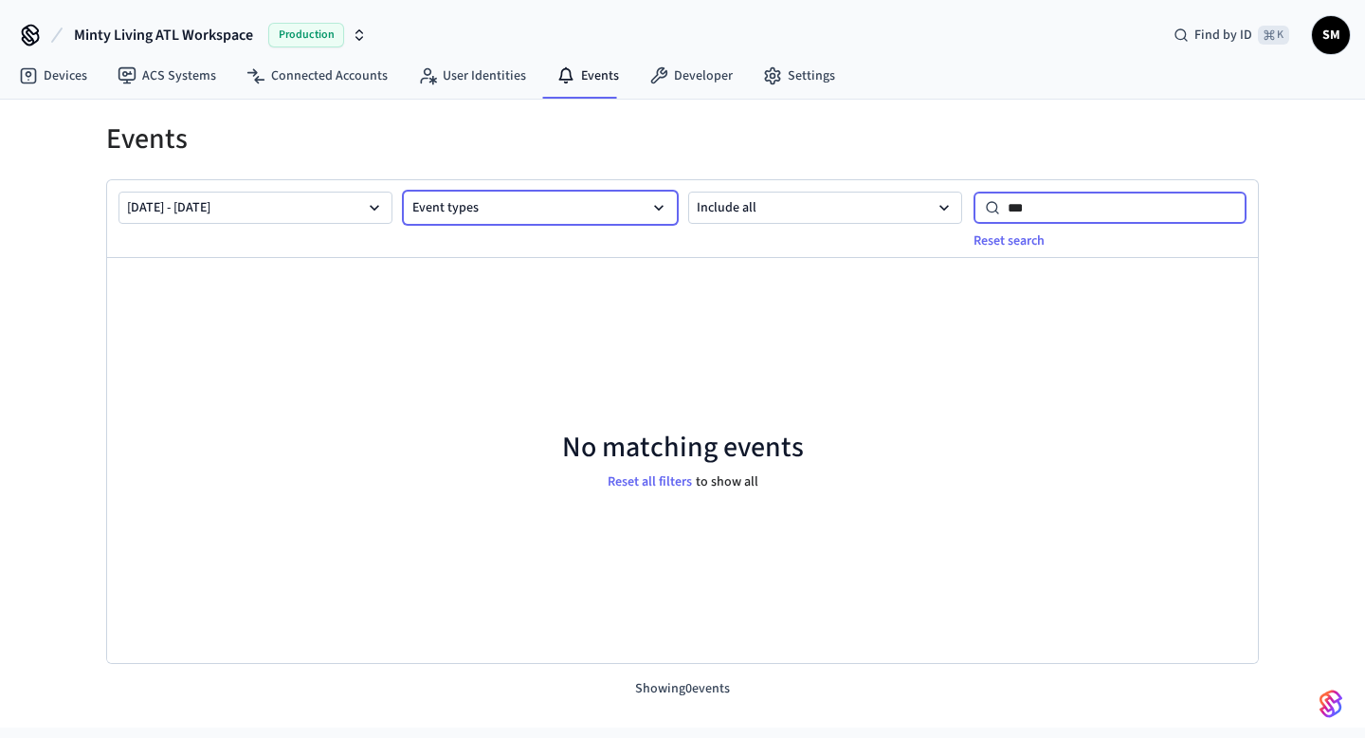
type input "***"
click at [522, 216] on button "Event types" at bounding box center [541, 208] width 274 height 32
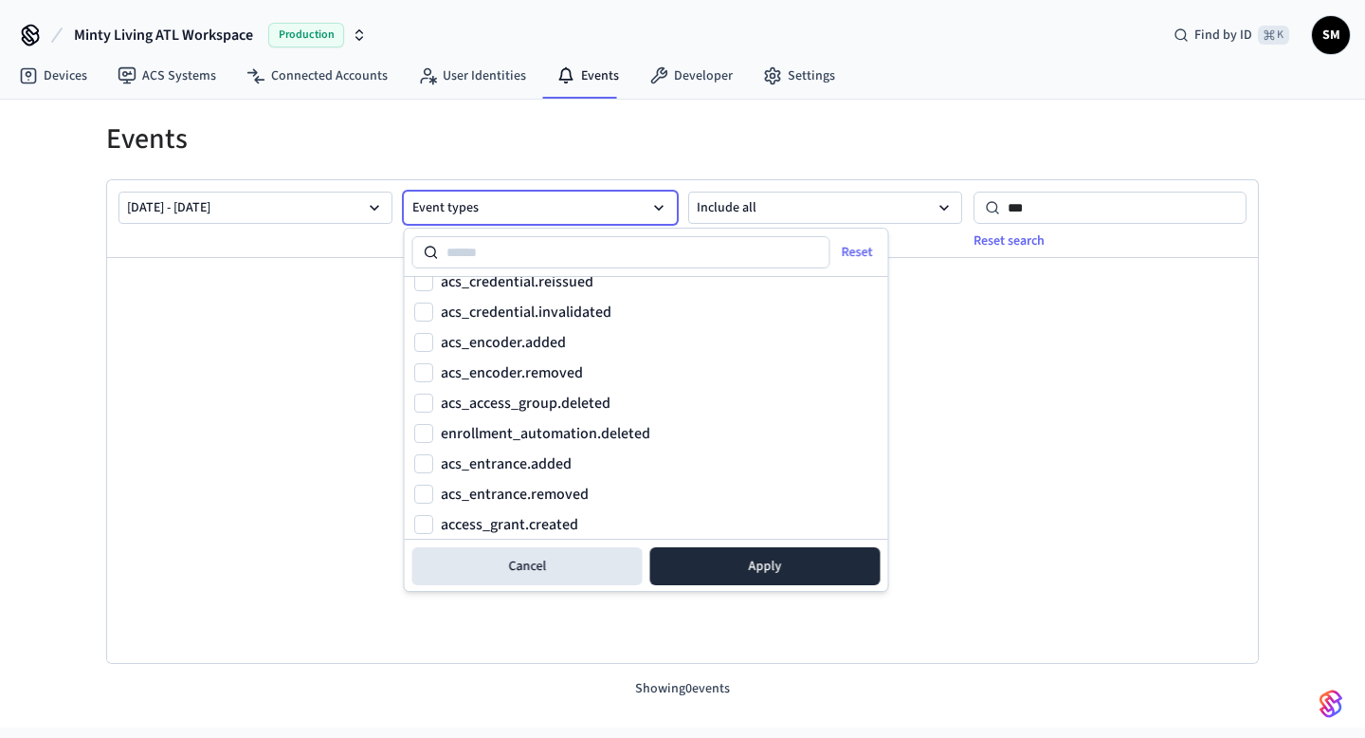
scroll to position [1668, 0]
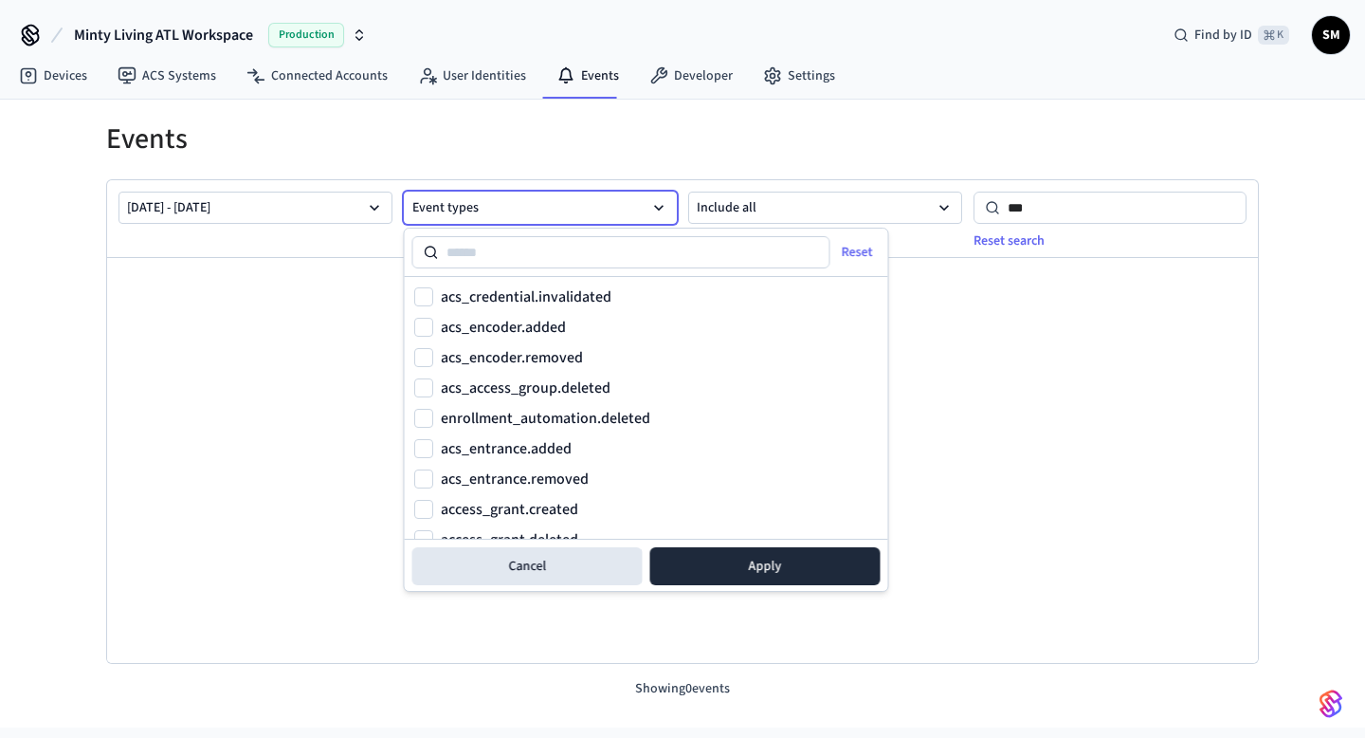
click at [156, 436] on div "No matching events Reset all filters to show all" at bounding box center [682, 461] width 1151 height 406
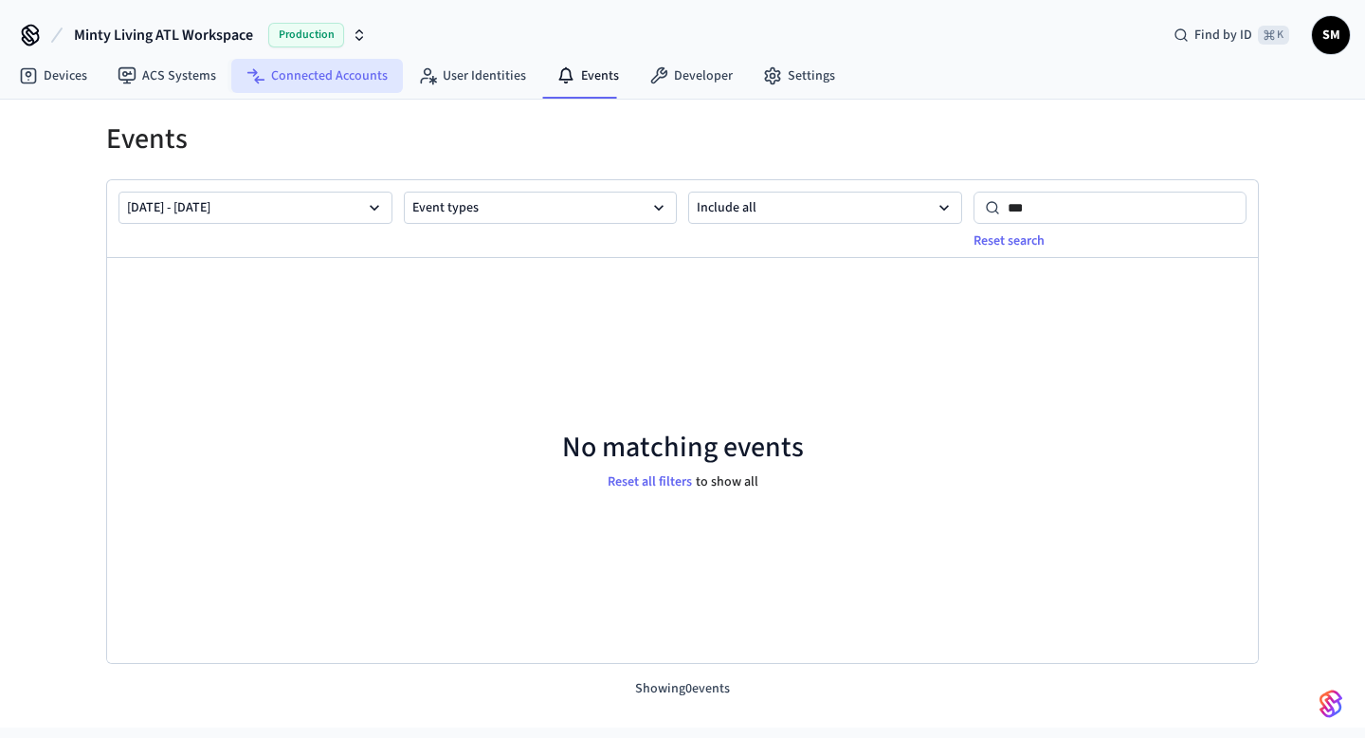
click at [298, 75] on link "Connected Accounts" at bounding box center [317, 76] width 172 height 34
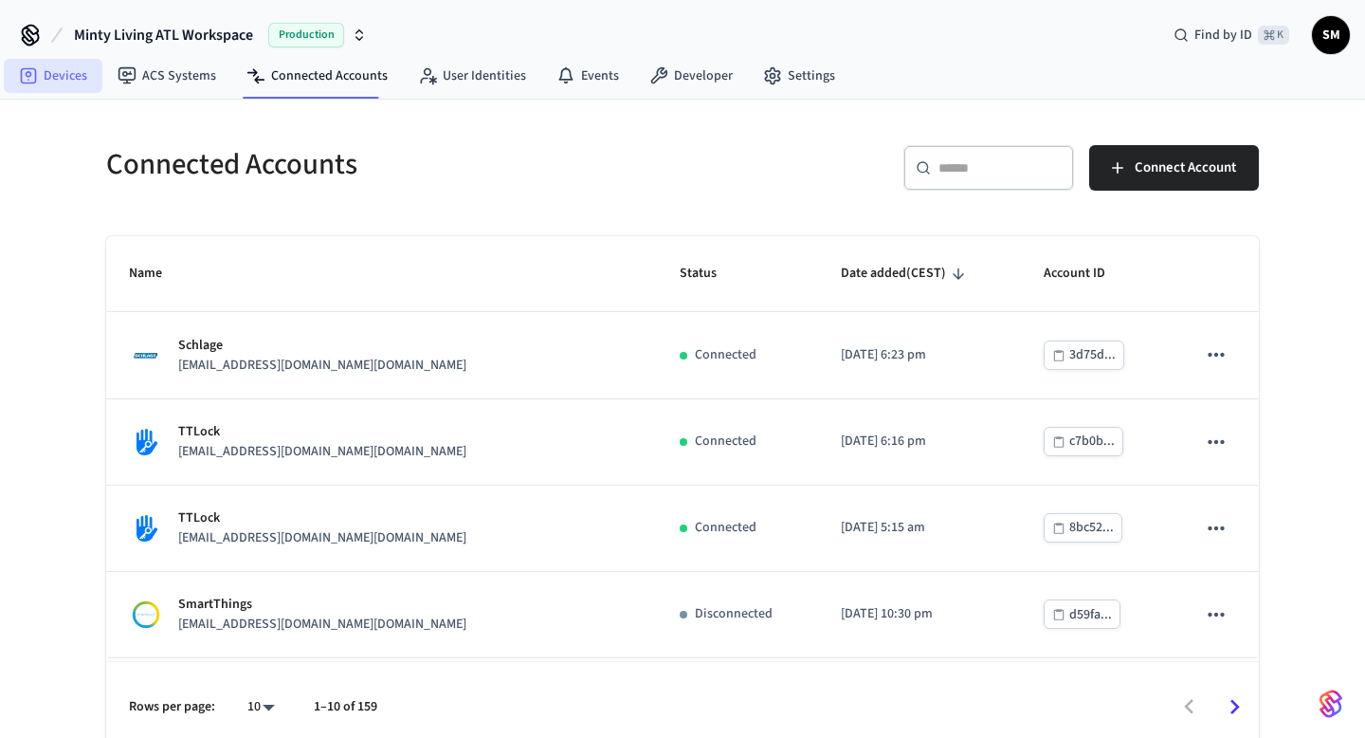
click at [64, 74] on link "Devices" at bounding box center [53, 76] width 99 height 34
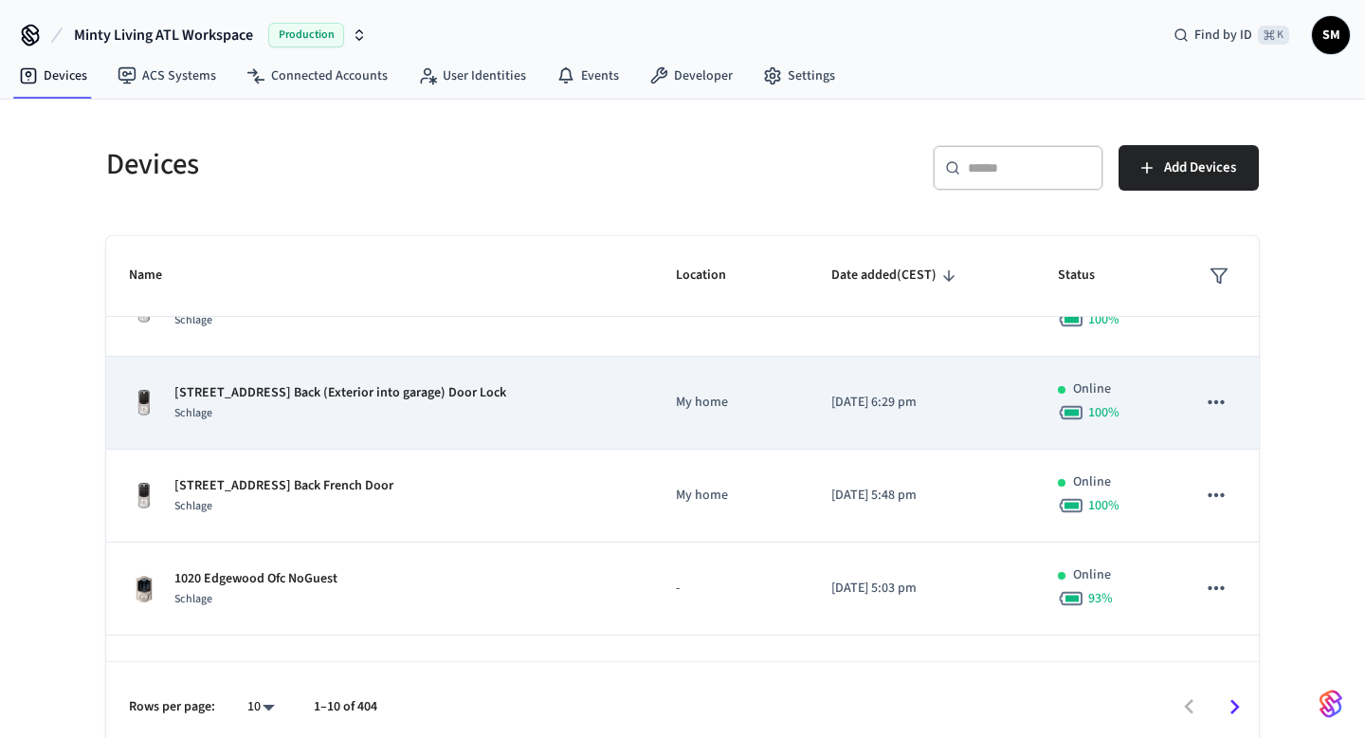
scroll to position [254, 0]
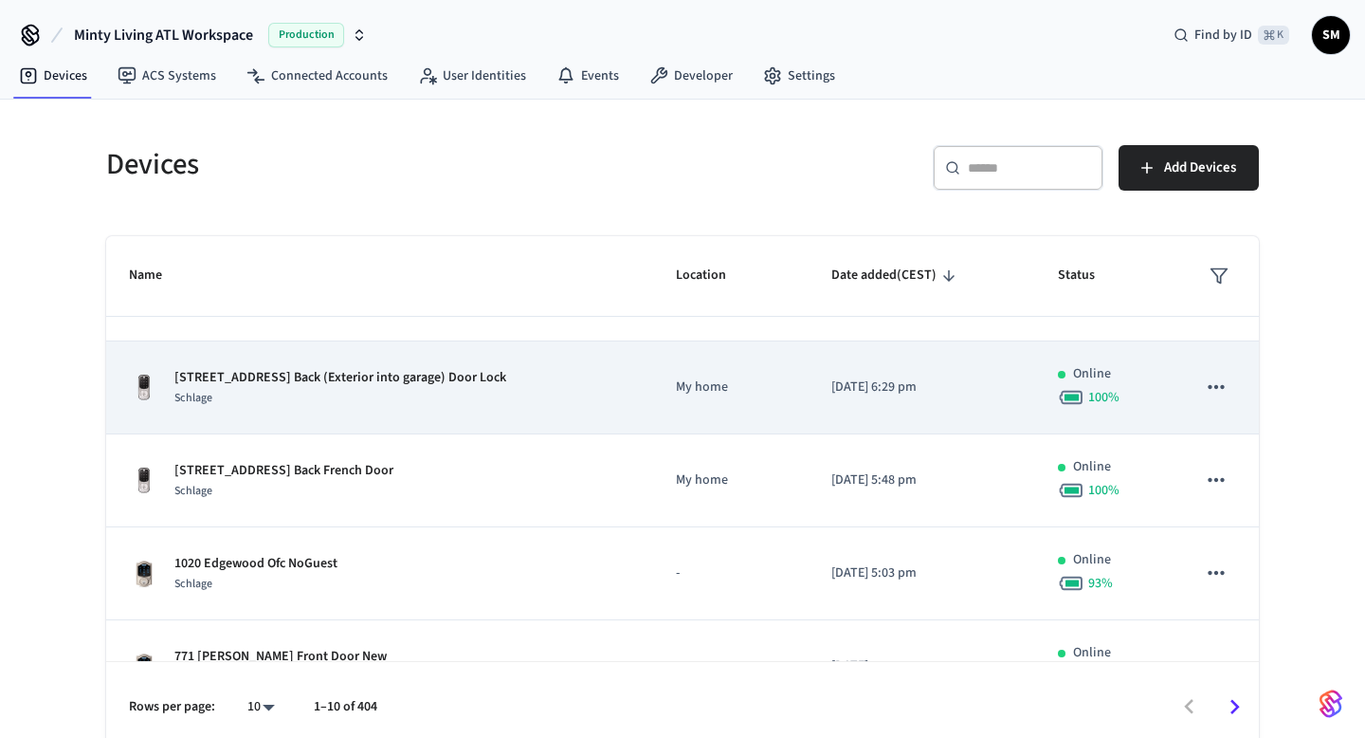
click at [1212, 388] on icon "sticky table" at bounding box center [1216, 387] width 25 height 25
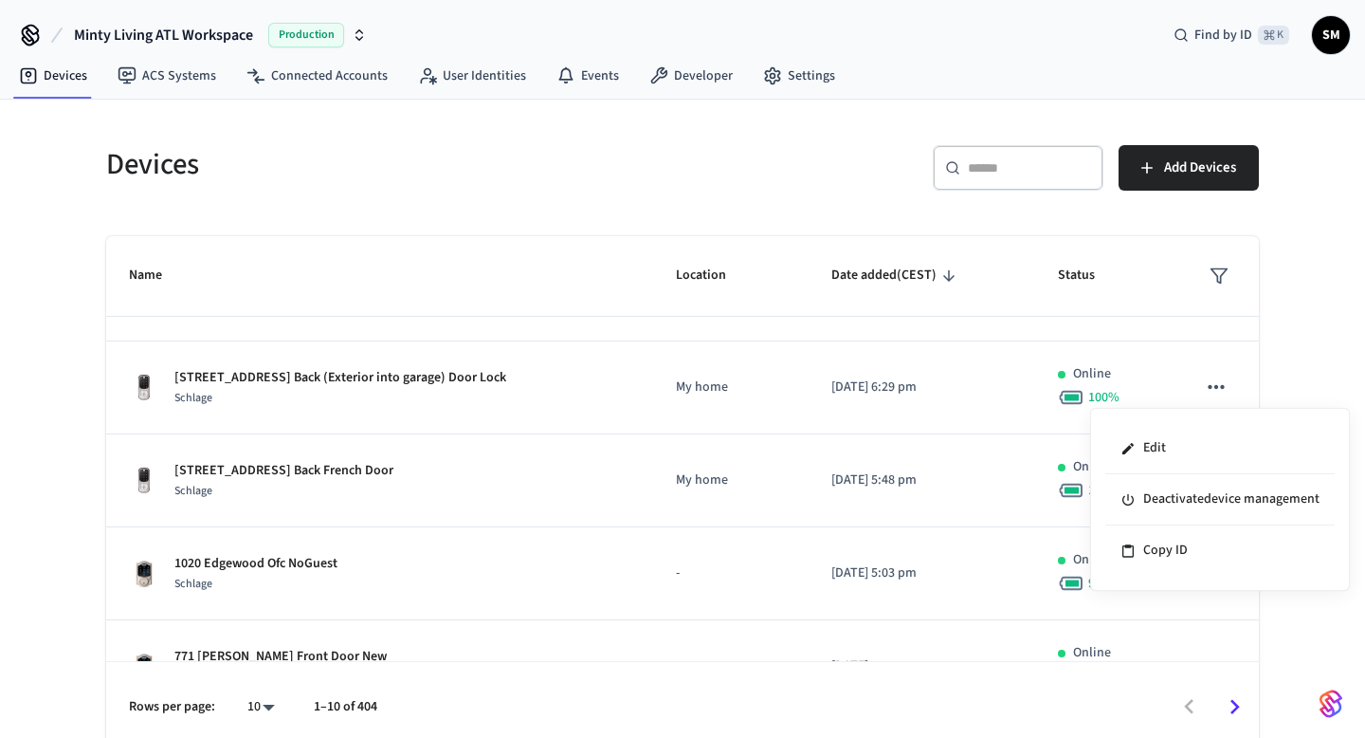
click at [603, 190] on div at bounding box center [682, 369] width 1365 height 738
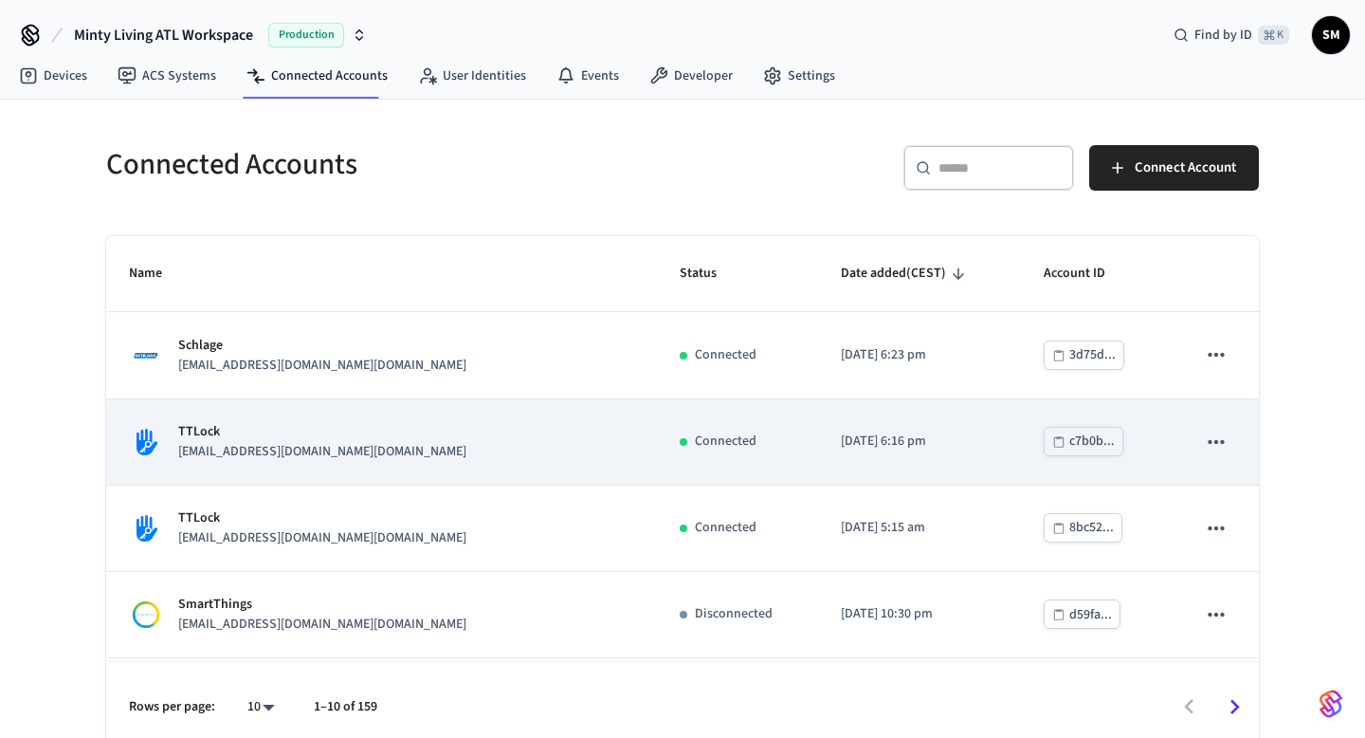
click at [1222, 444] on icon "sticky table" at bounding box center [1216, 442] width 25 height 25
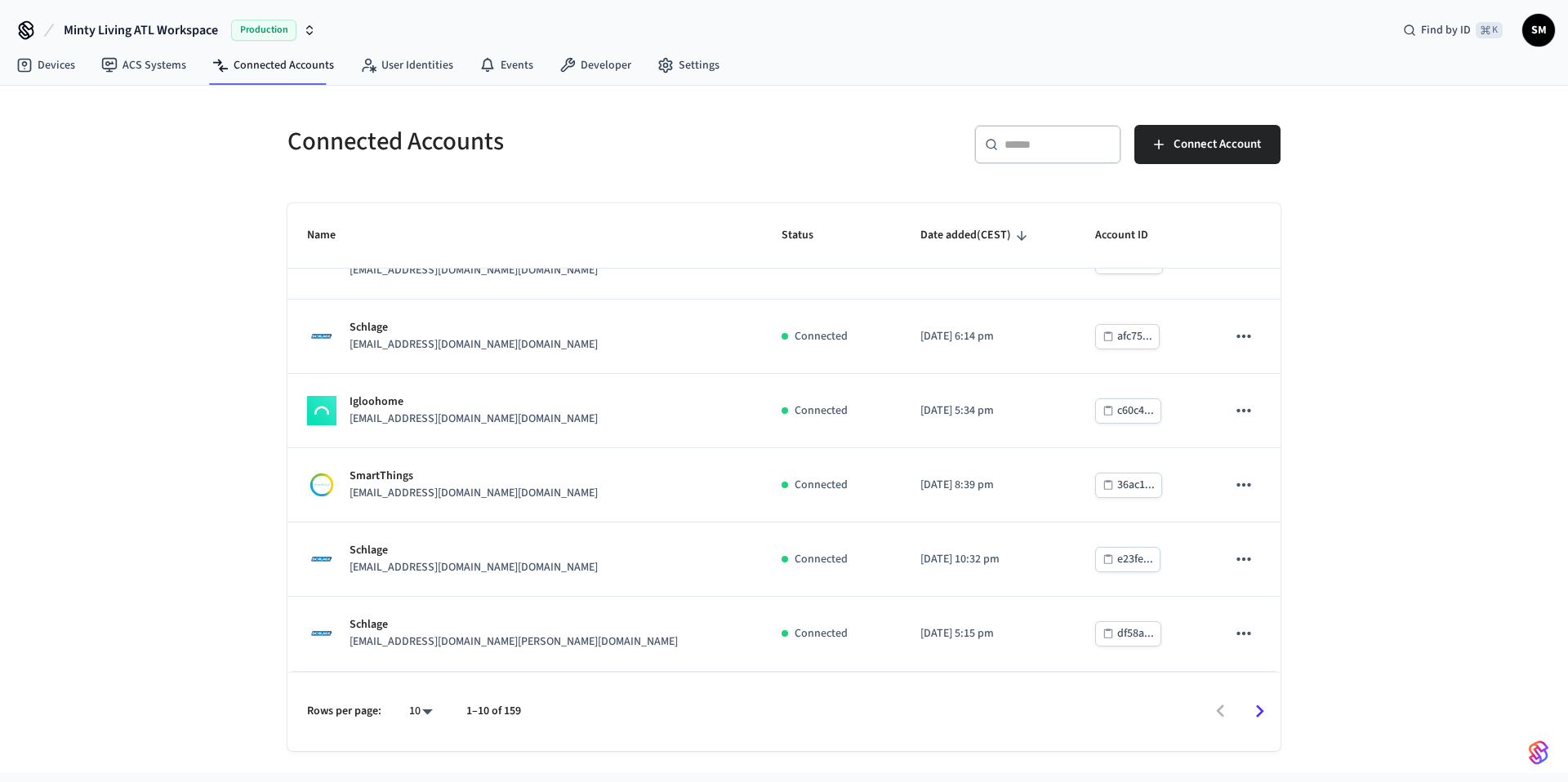
scroll to position [341, 0]
